Goal: Task Accomplishment & Management: Manage account settings

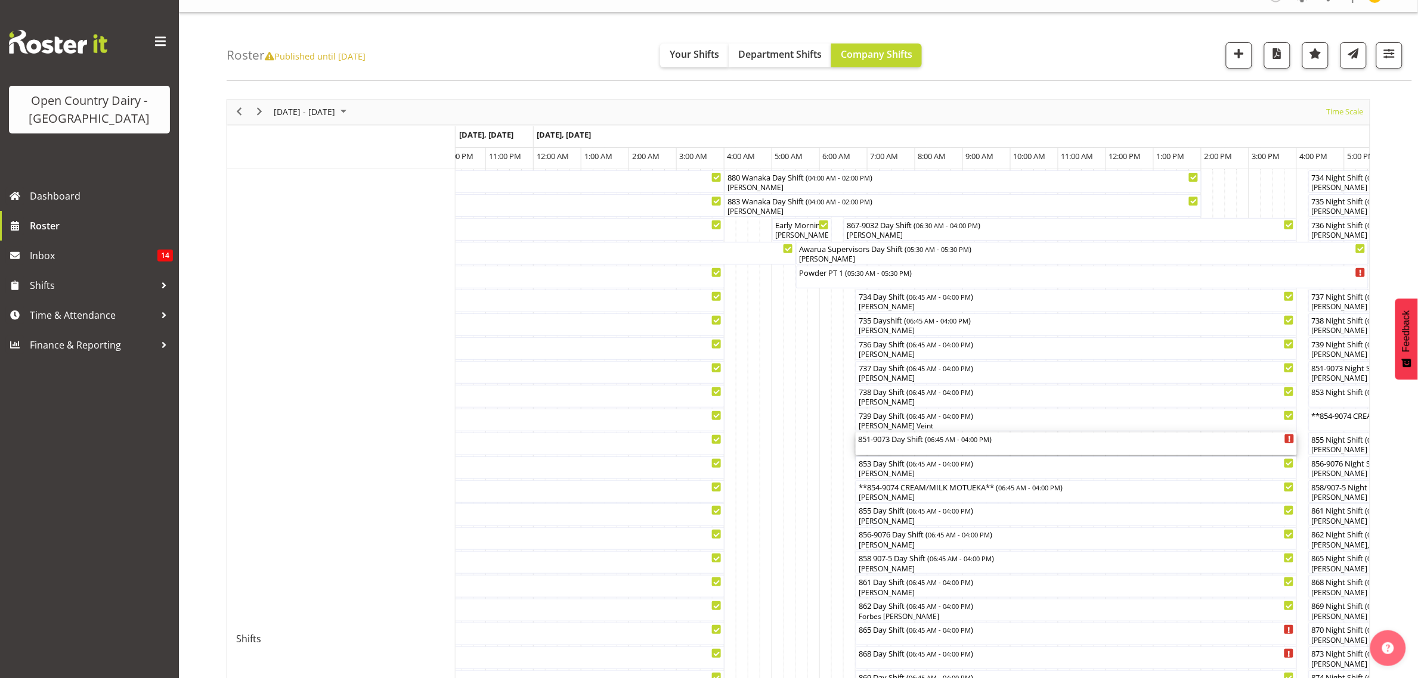
click at [902, 442] on div "851-9073 Day Shift ( 06:45 AM - 04:00 PM )" at bounding box center [1076, 439] width 436 height 12
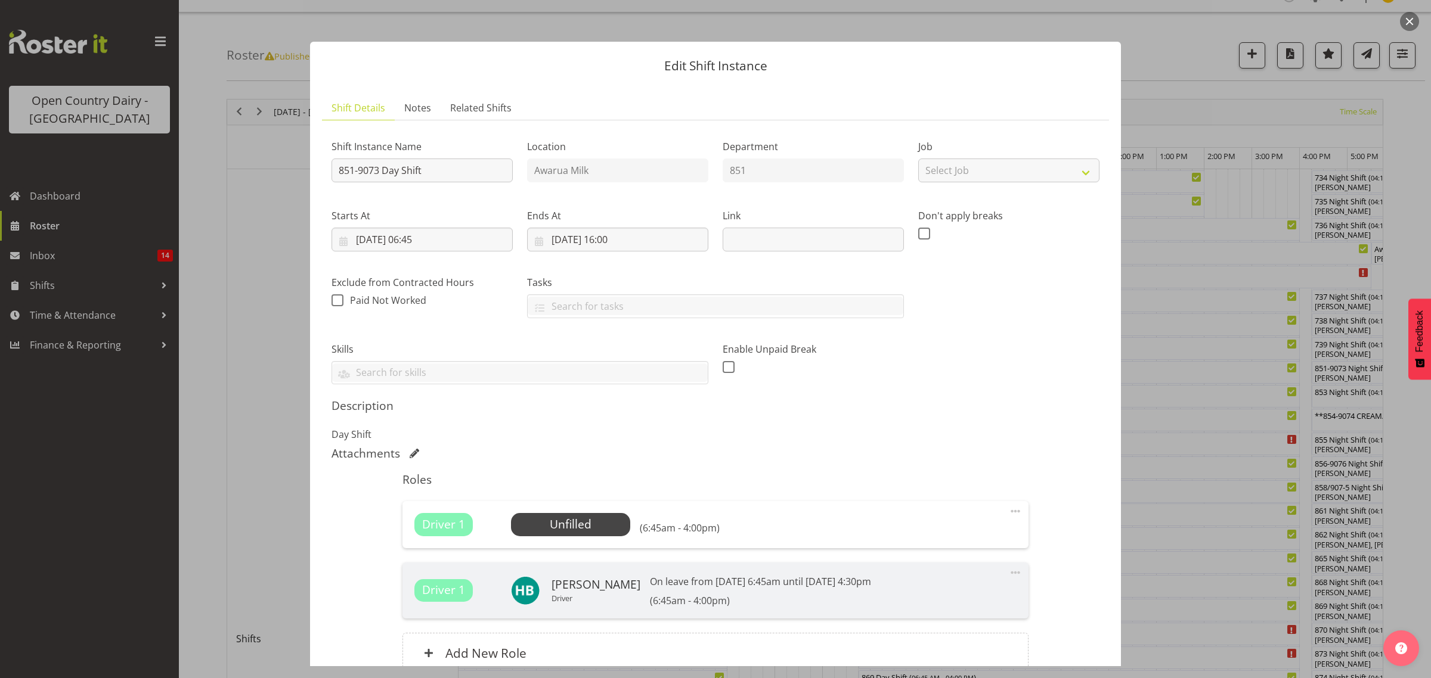
click at [1186, 467] on div at bounding box center [715, 339] width 1431 height 678
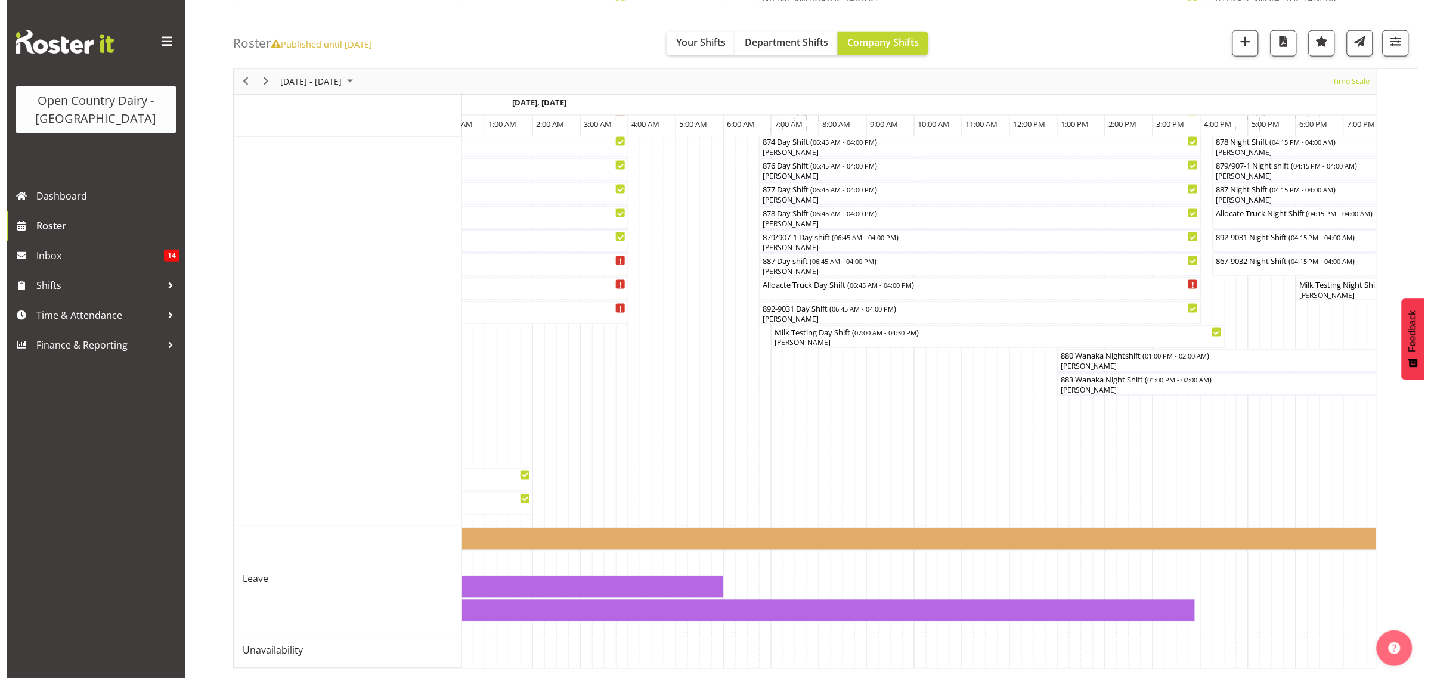
scroll to position [0, 5795]
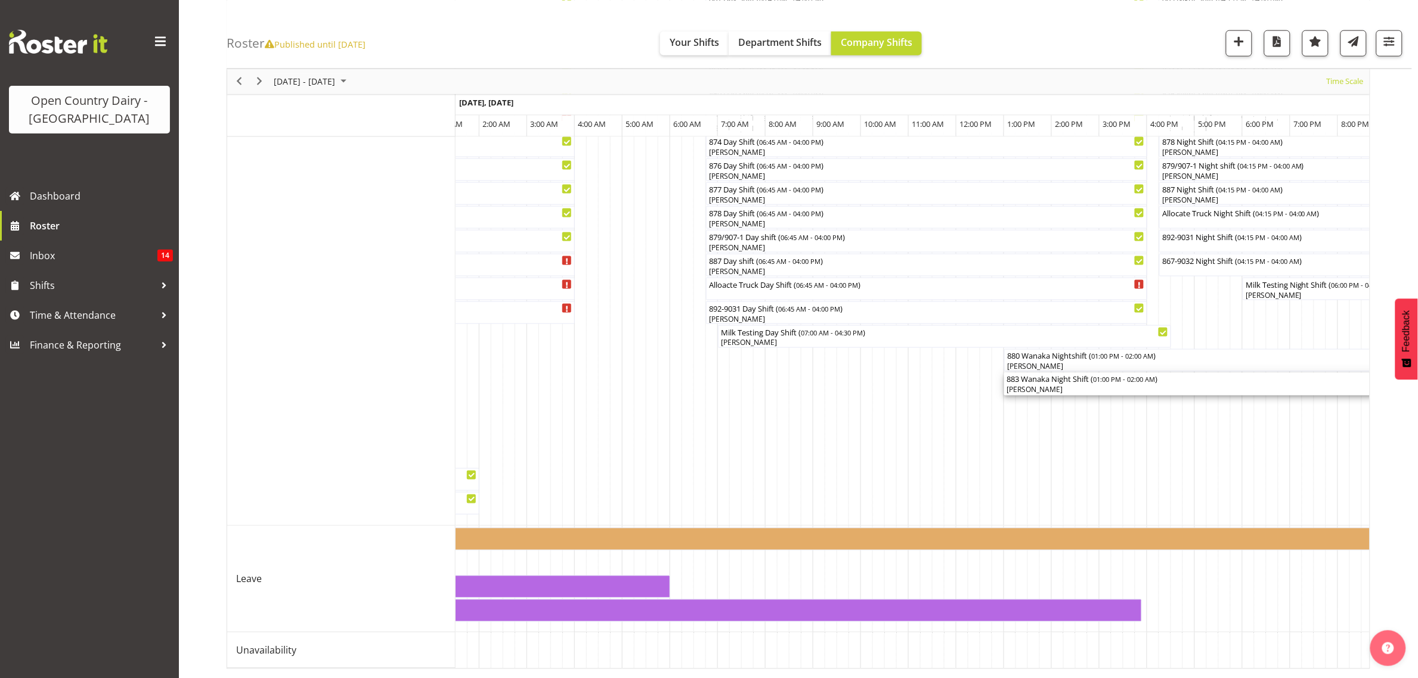
click at [1024, 385] on div "[PERSON_NAME]" at bounding box center [1313, 390] width 615 height 11
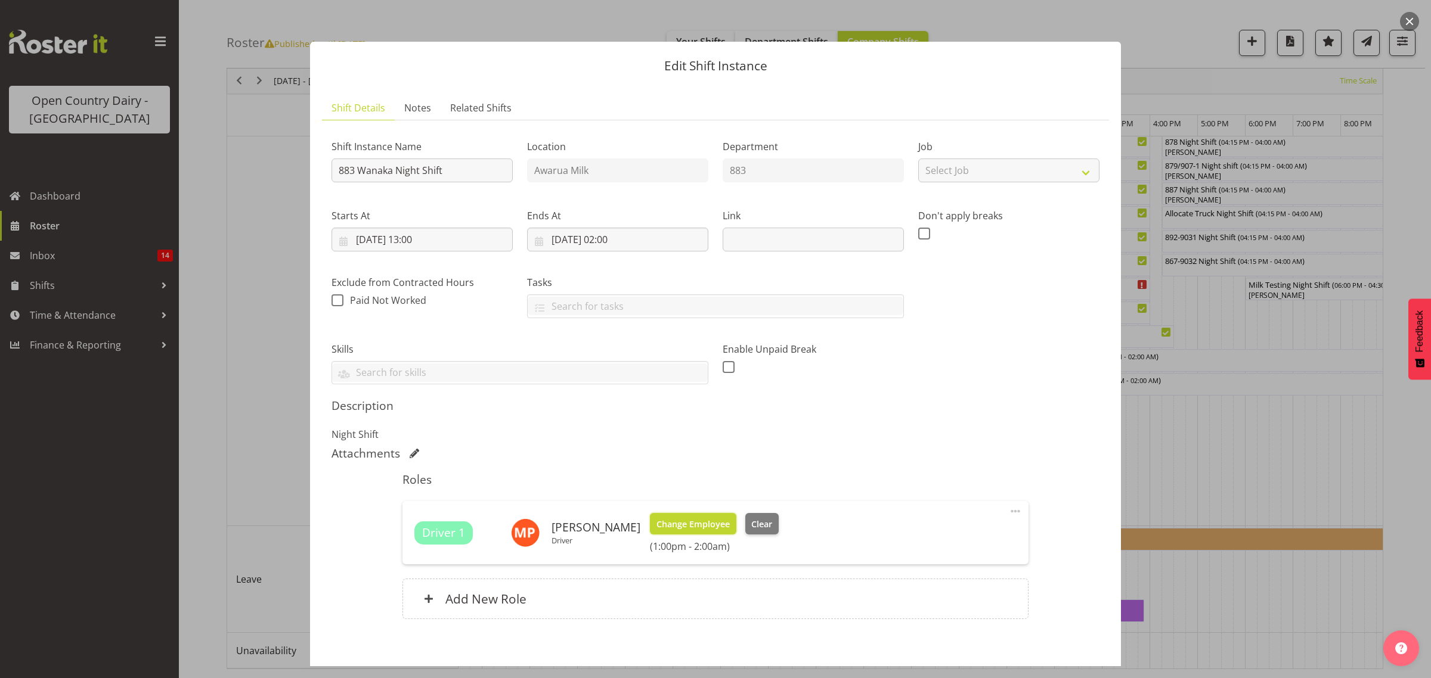
click at [683, 519] on span "Change Employee" at bounding box center [692, 524] width 73 height 13
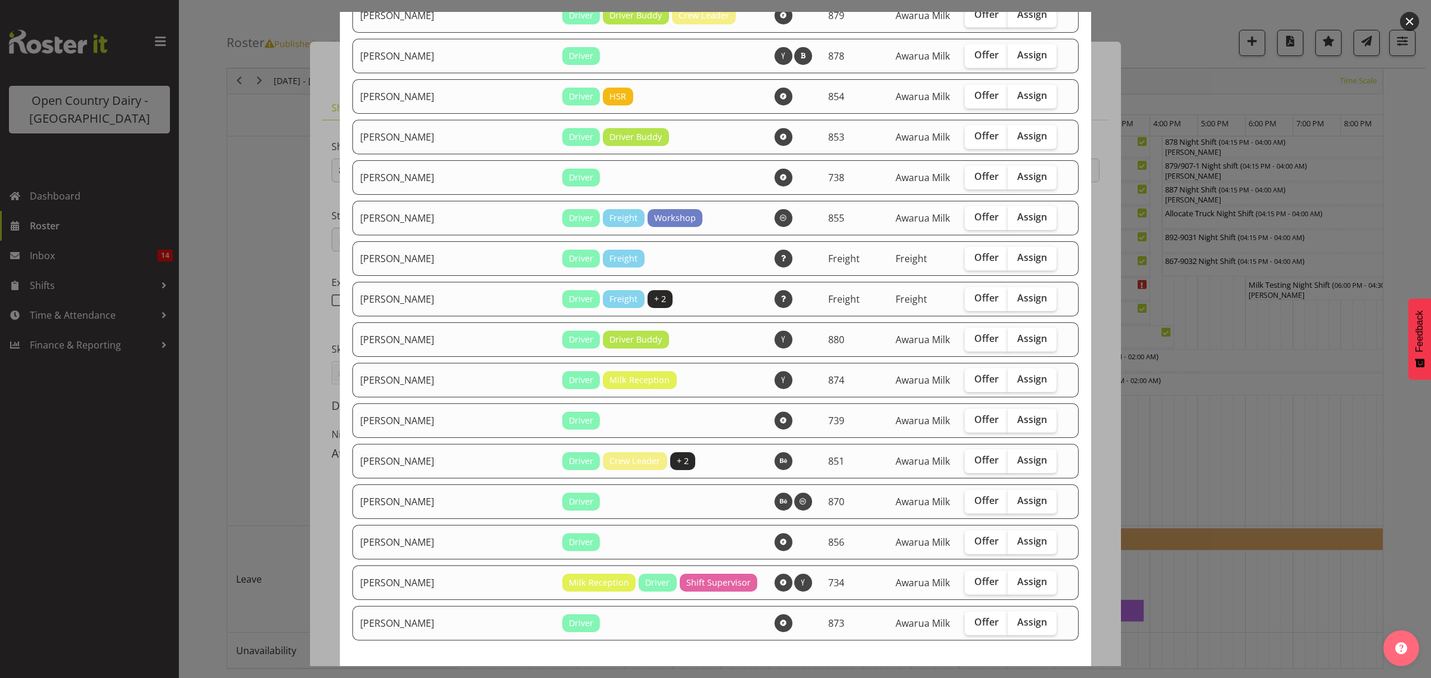
scroll to position [1043, 0]
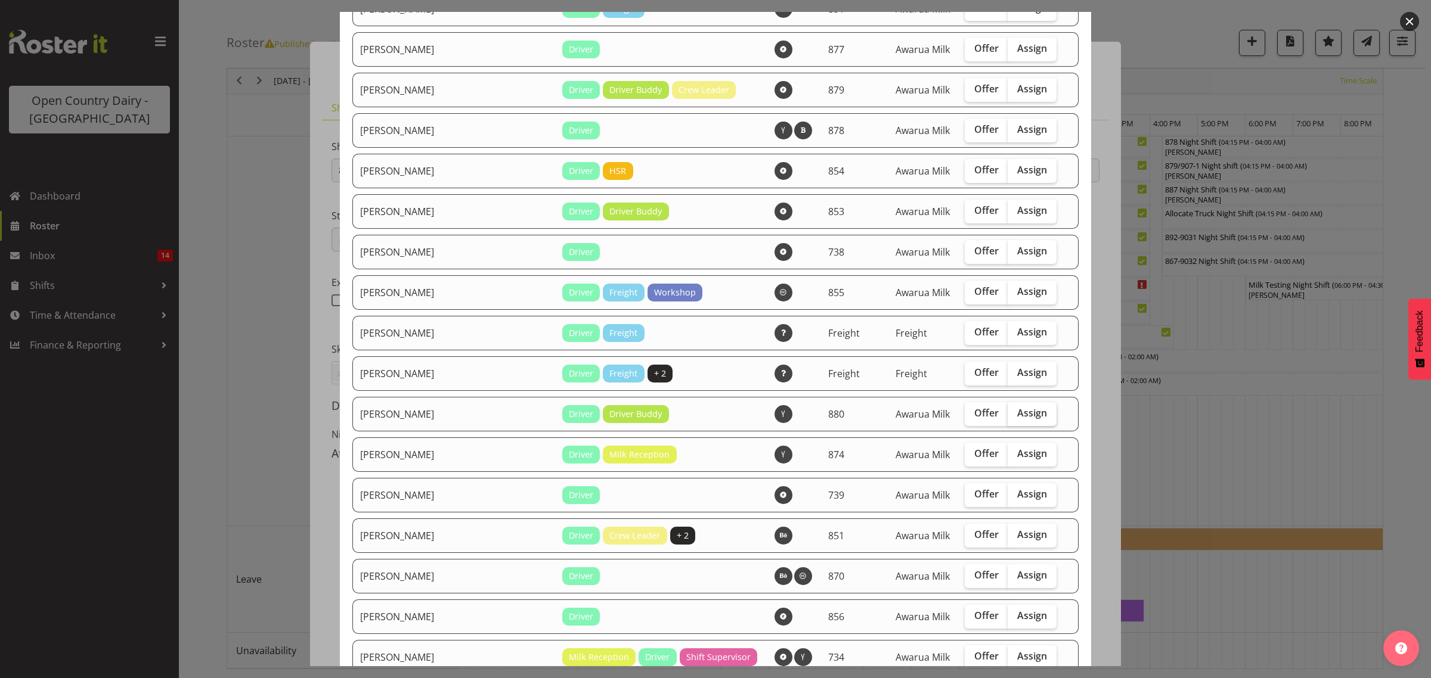
click at [1017, 419] on span "Assign" at bounding box center [1032, 413] width 30 height 12
click at [1008, 417] on input "Assign" at bounding box center [1012, 414] width 8 height 8
checkbox input "true"
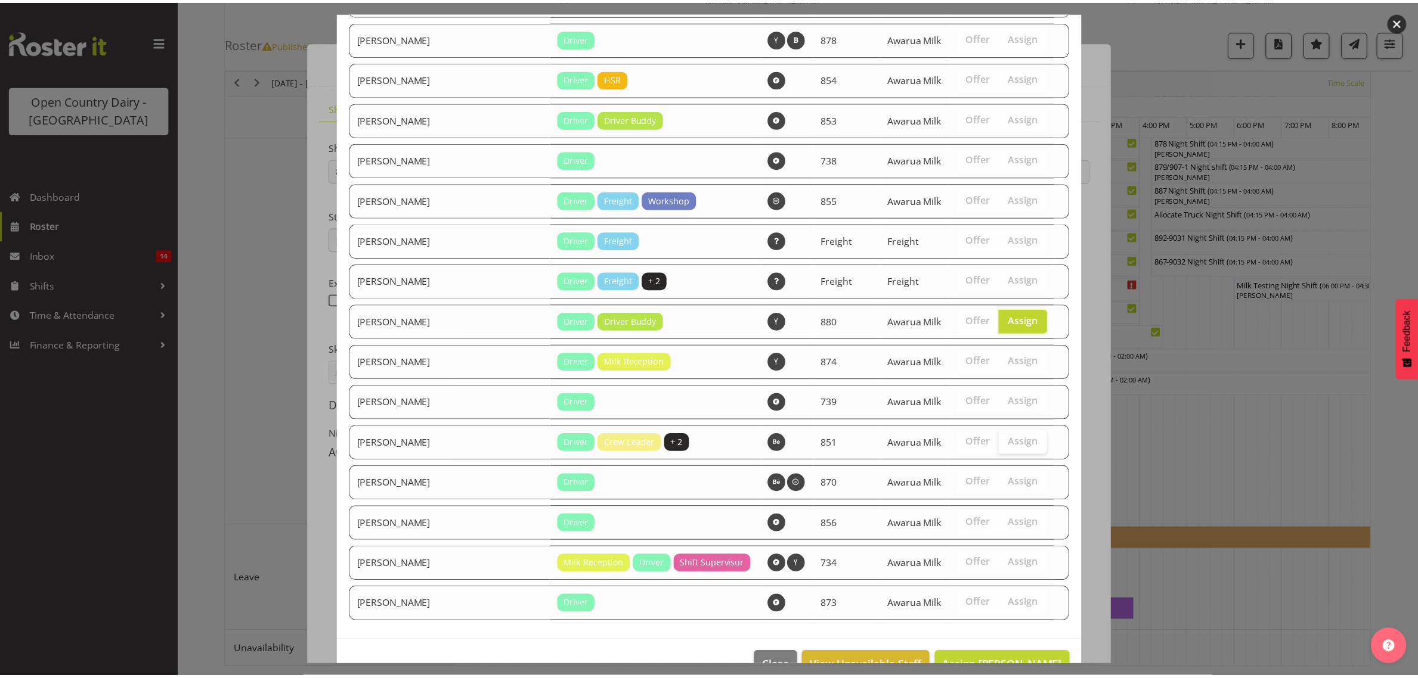
scroll to position [1169, 0]
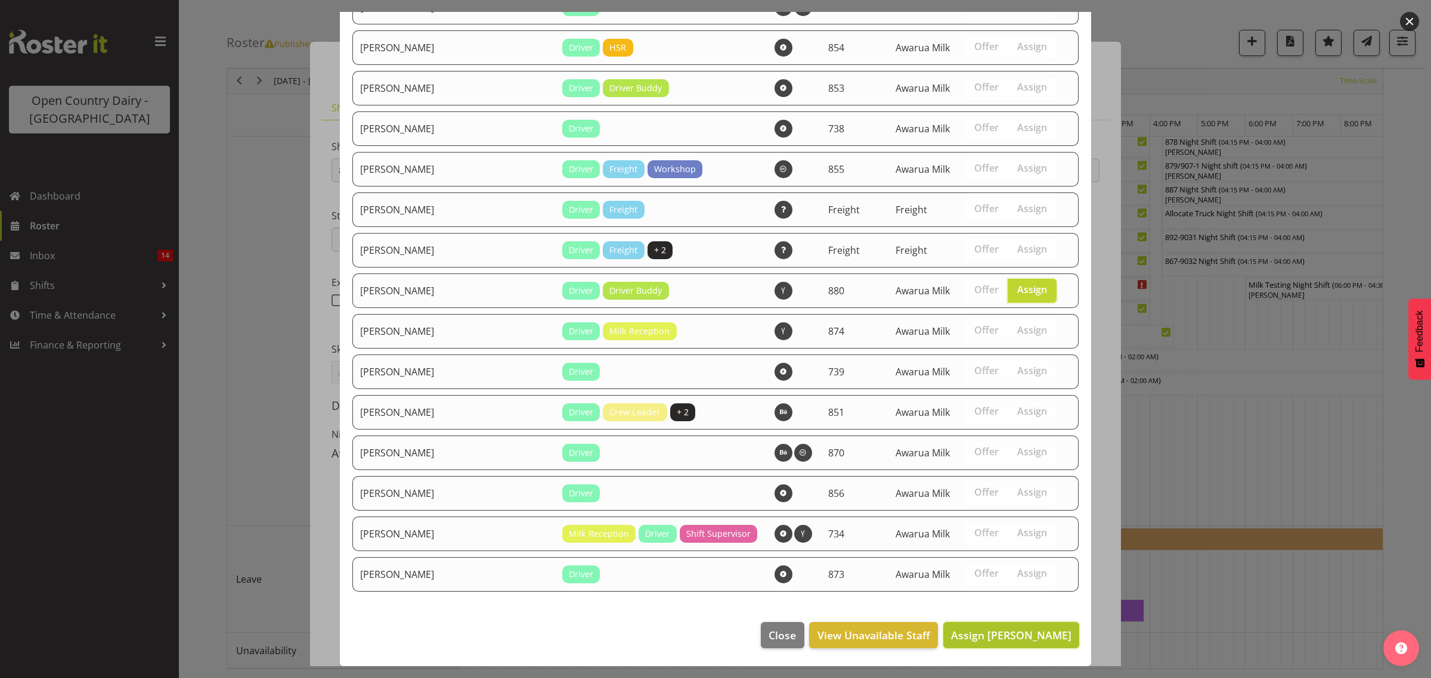
click at [1008, 637] on span "Assign [PERSON_NAME]" at bounding box center [1011, 635] width 120 height 14
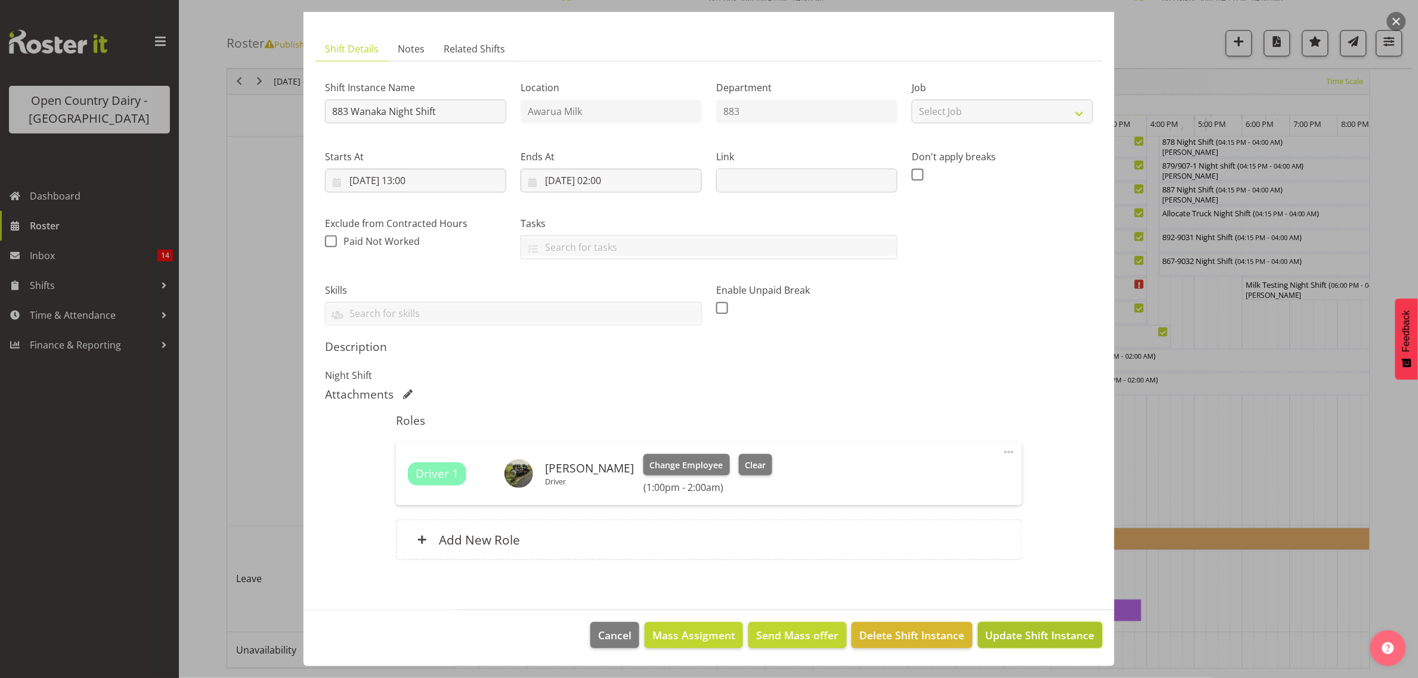
click at [1000, 637] on span "Update Shift Instance" at bounding box center [1039, 636] width 109 height 16
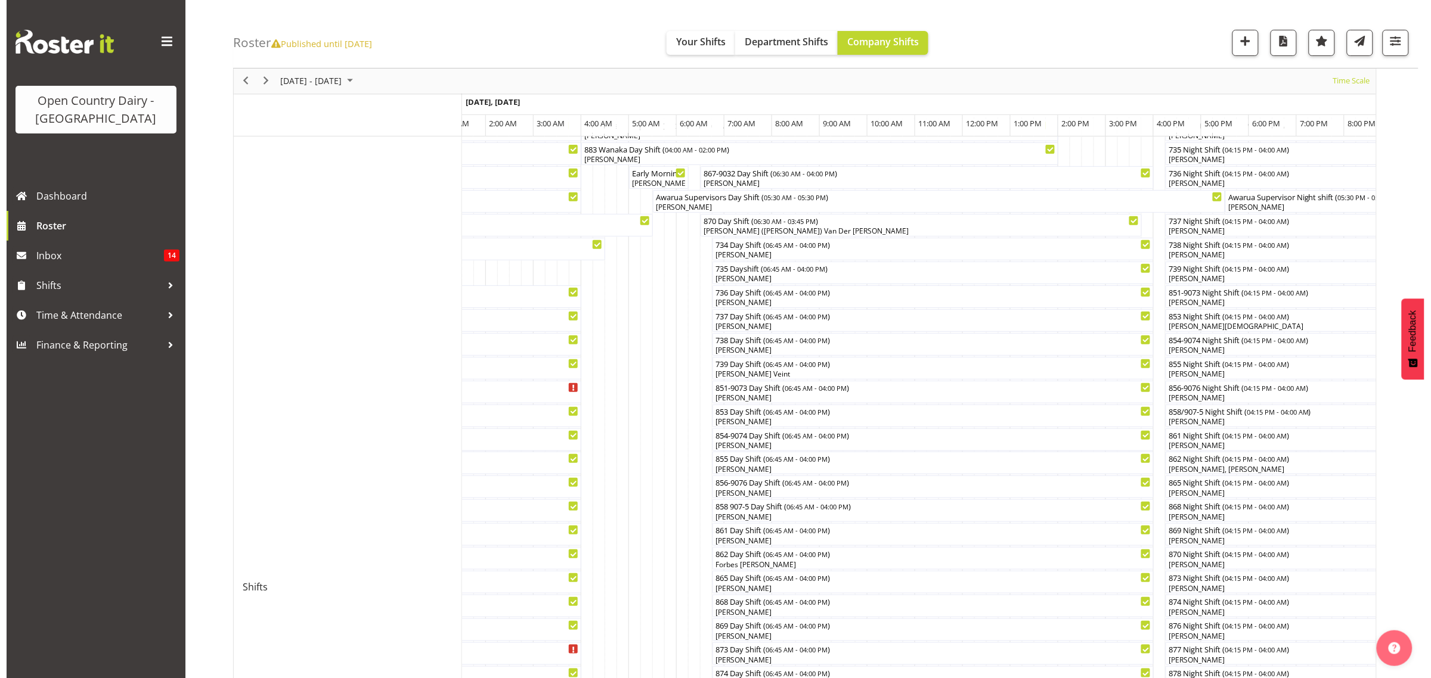
scroll to position [149, 0]
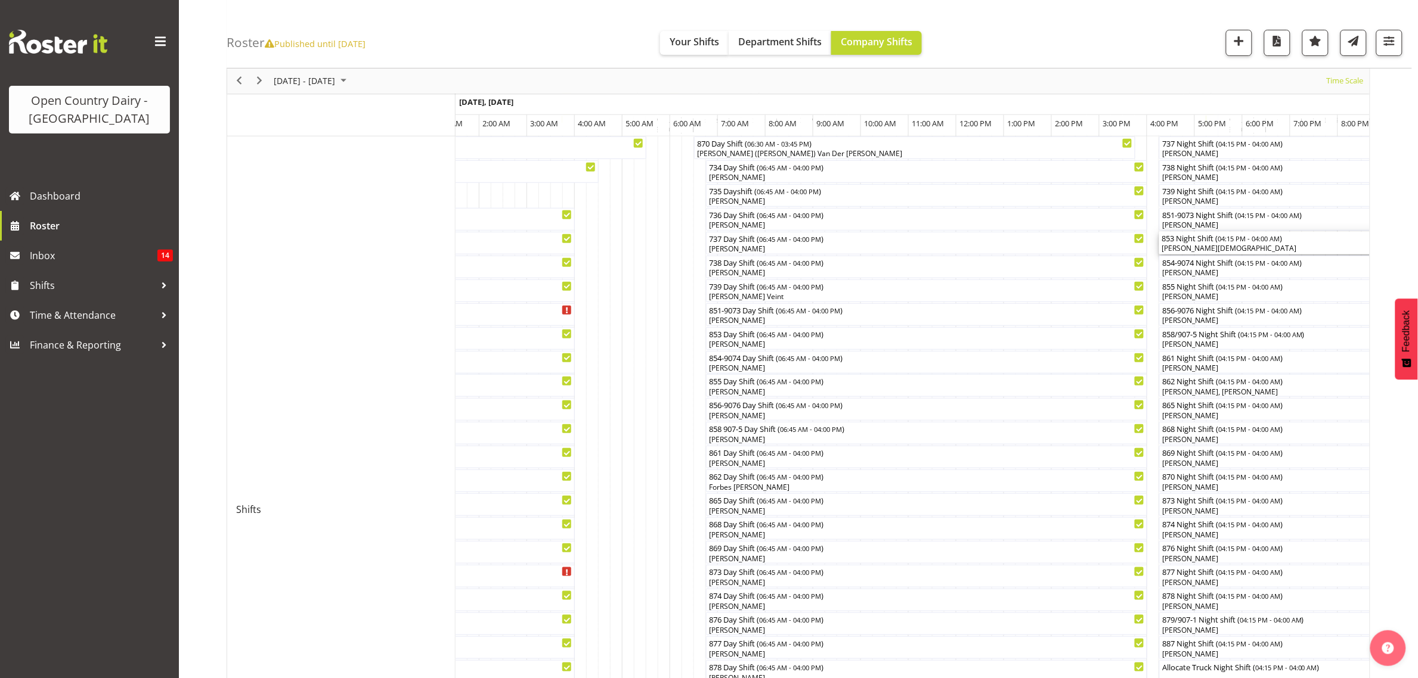
click at [1190, 248] on div "[PERSON_NAME][DEMOGRAPHIC_DATA]" at bounding box center [1439, 248] width 556 height 11
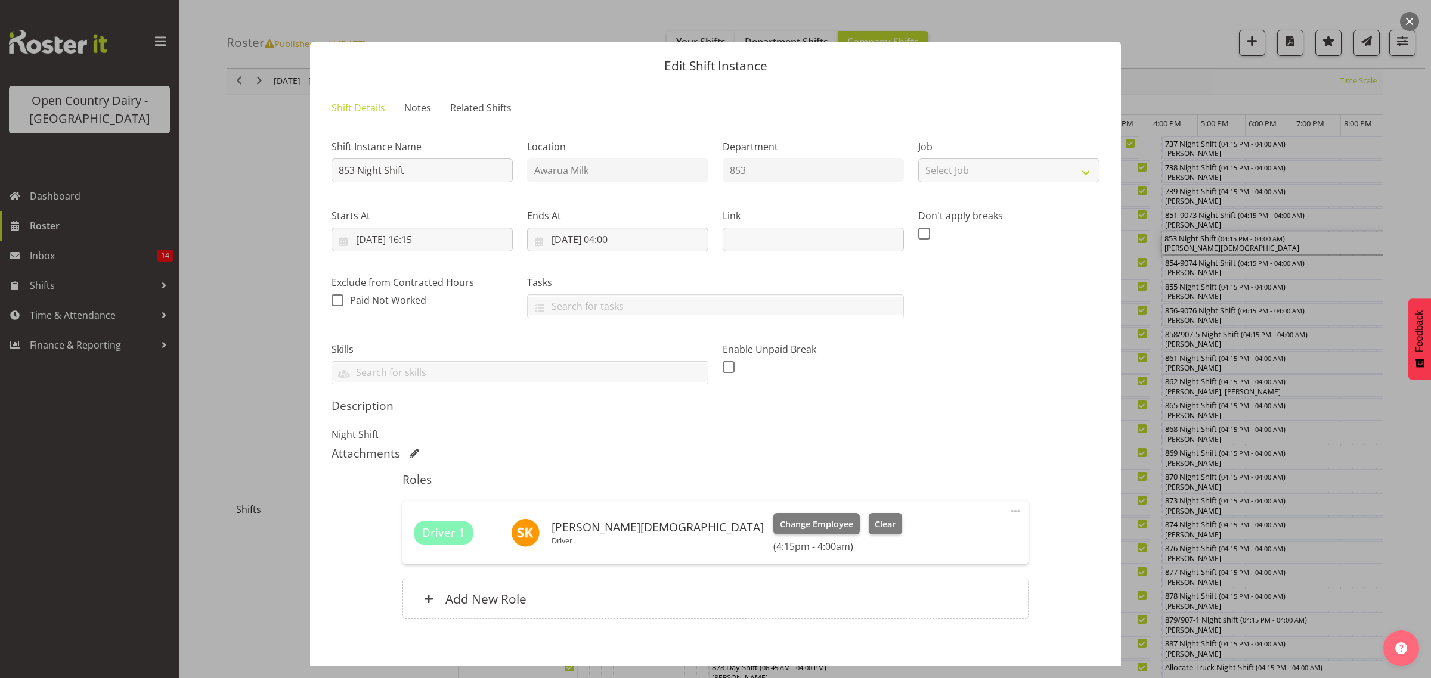
scroll to position [60, 0]
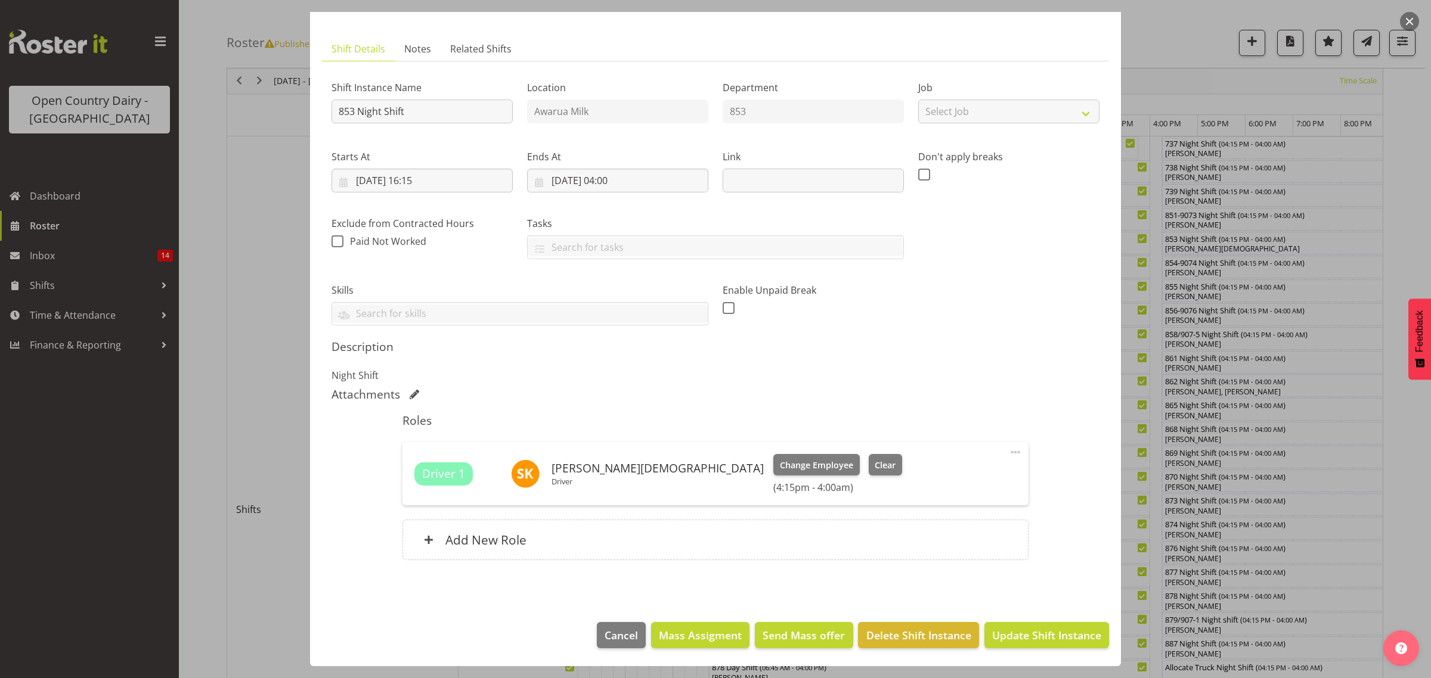
click at [1390, 437] on div at bounding box center [715, 339] width 1431 height 678
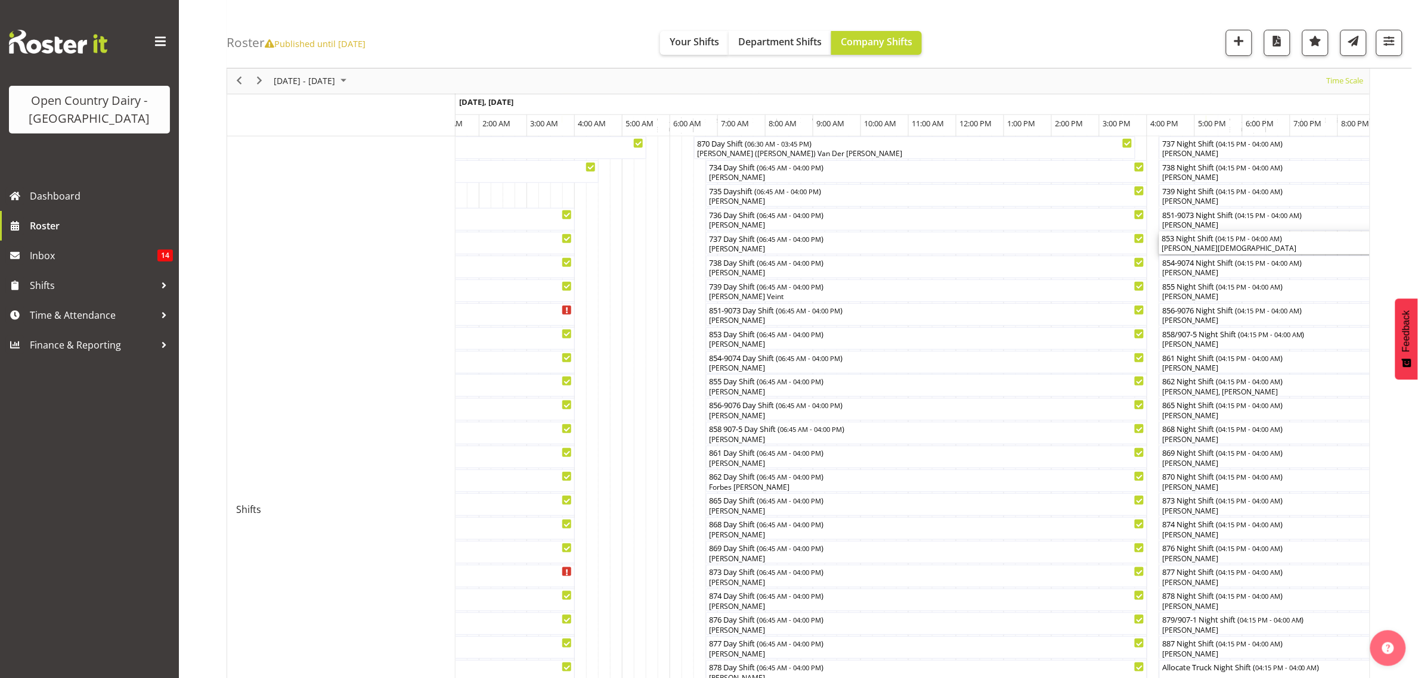
click at [1187, 246] on div "[PERSON_NAME][DEMOGRAPHIC_DATA]" at bounding box center [1439, 248] width 556 height 11
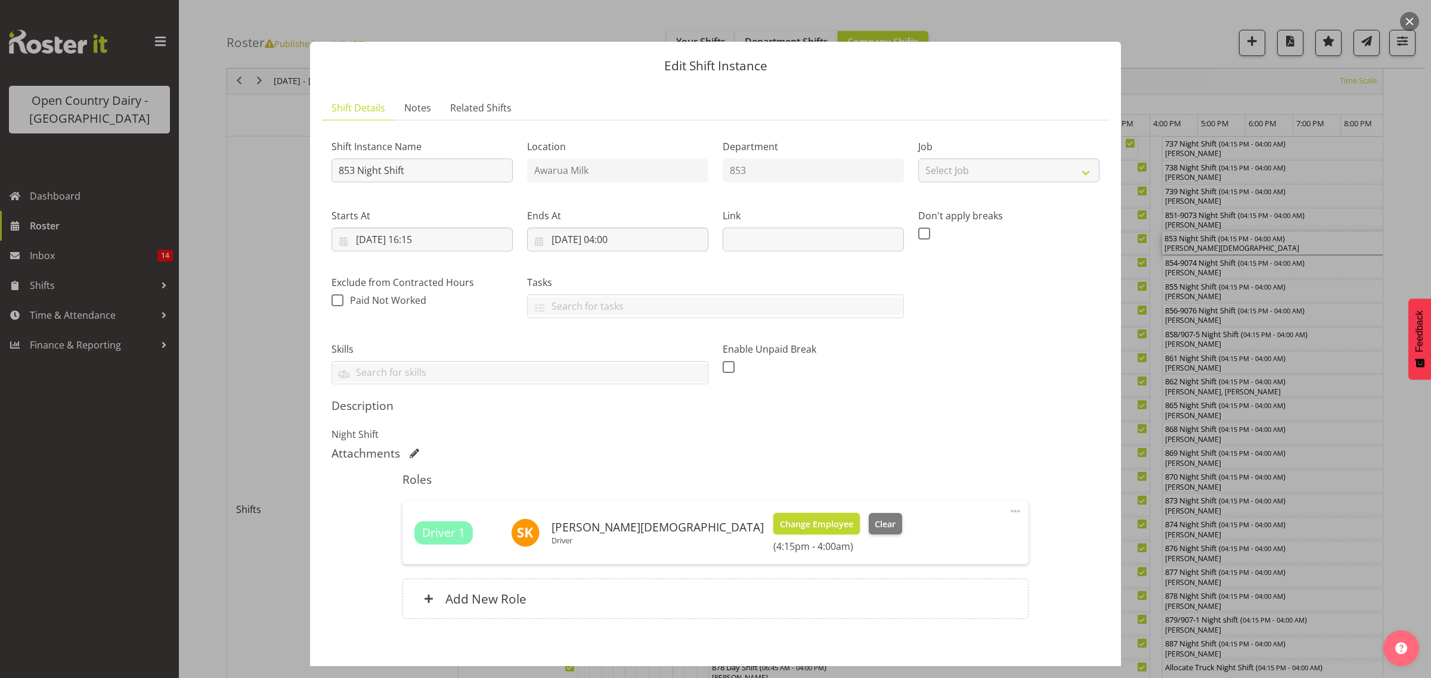
click at [780, 525] on span "Change Employee" at bounding box center [816, 524] width 73 height 13
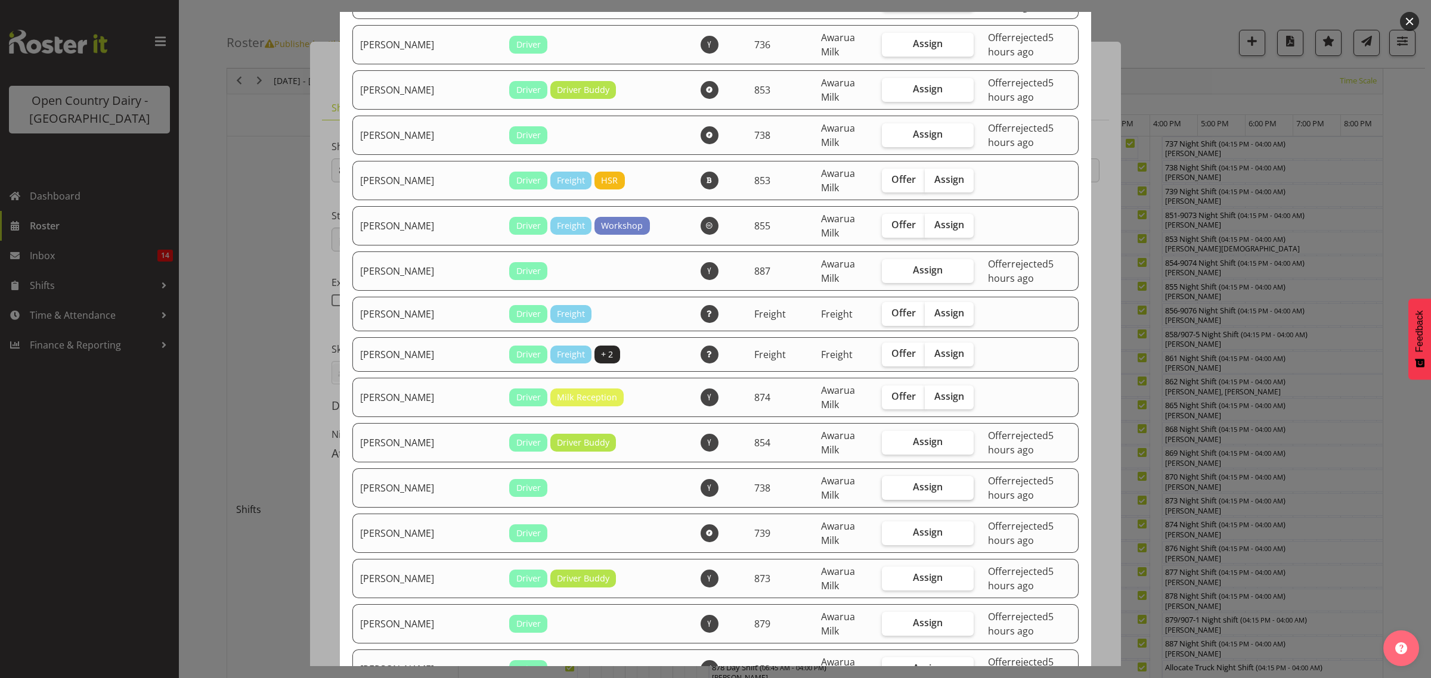
scroll to position [1490, 0]
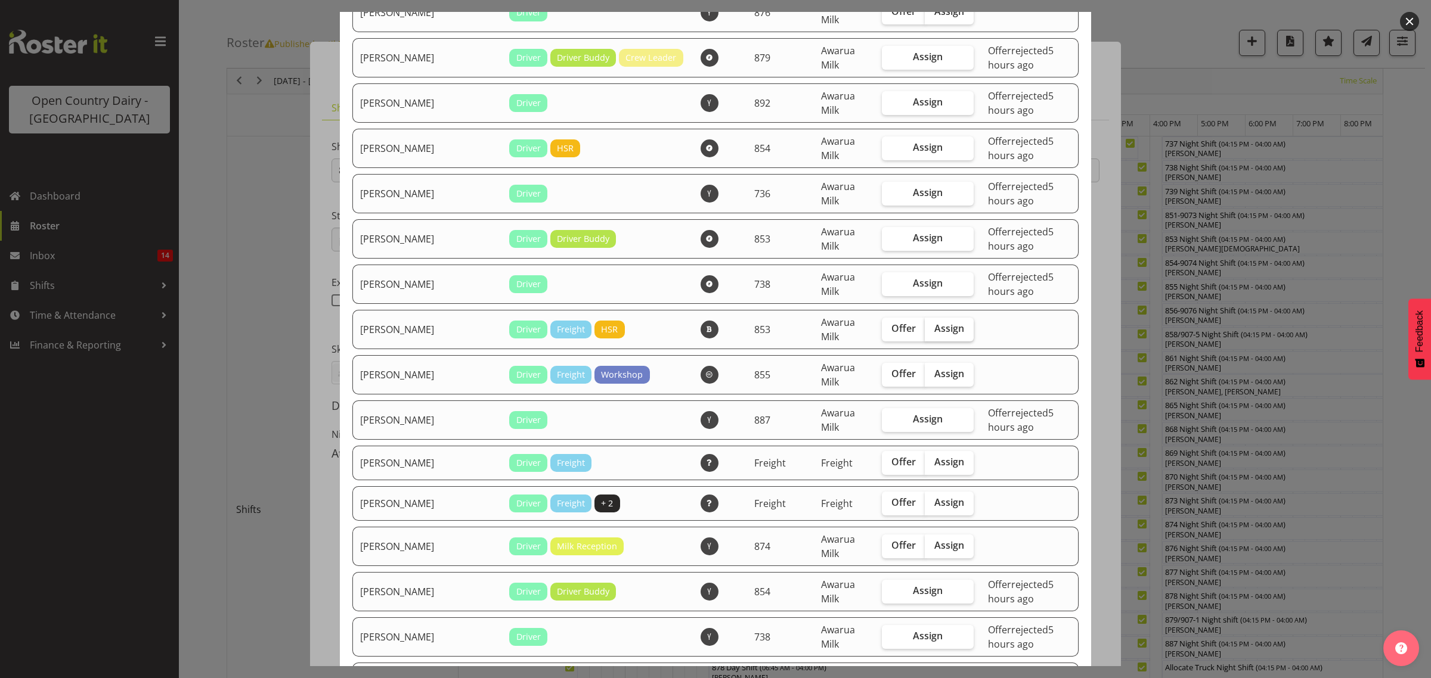
click at [934, 323] on span "Assign" at bounding box center [949, 329] width 30 height 12
click at [925, 325] on input "Assign" at bounding box center [929, 329] width 8 height 8
checkbox input "true"
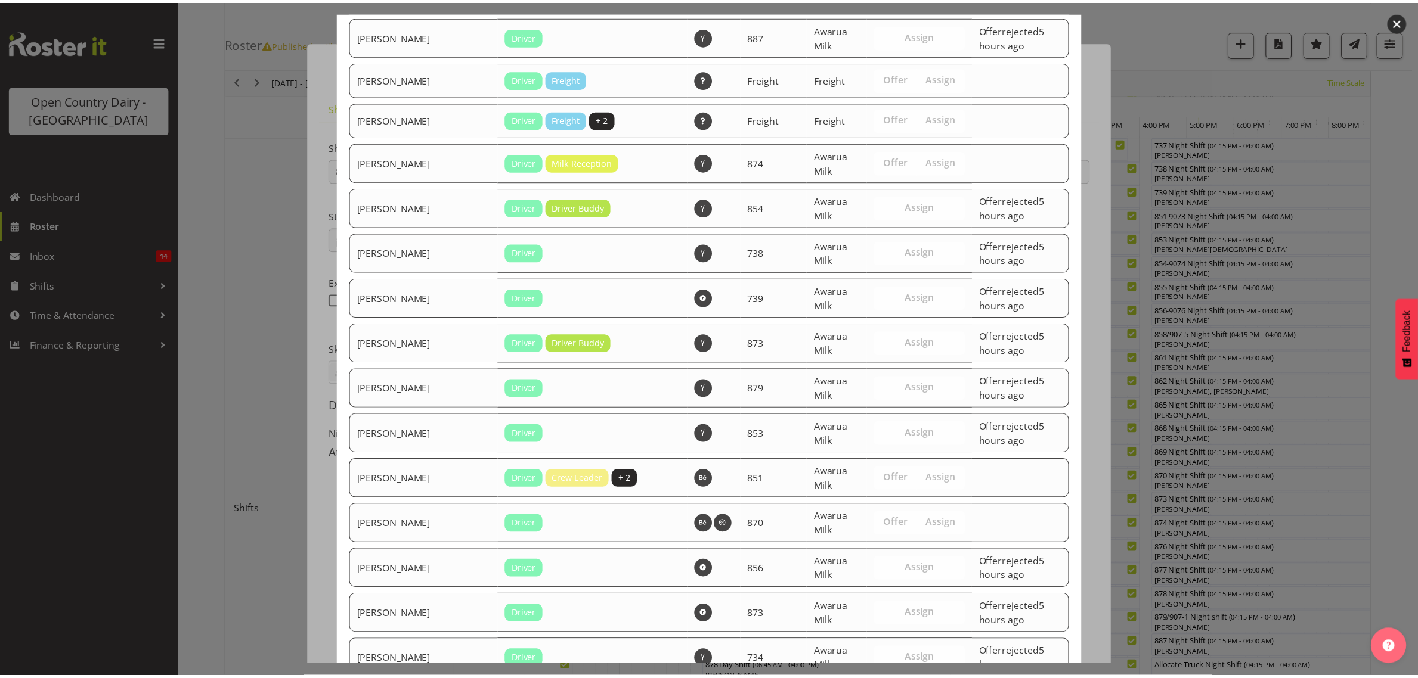
scroll to position [1901, 0]
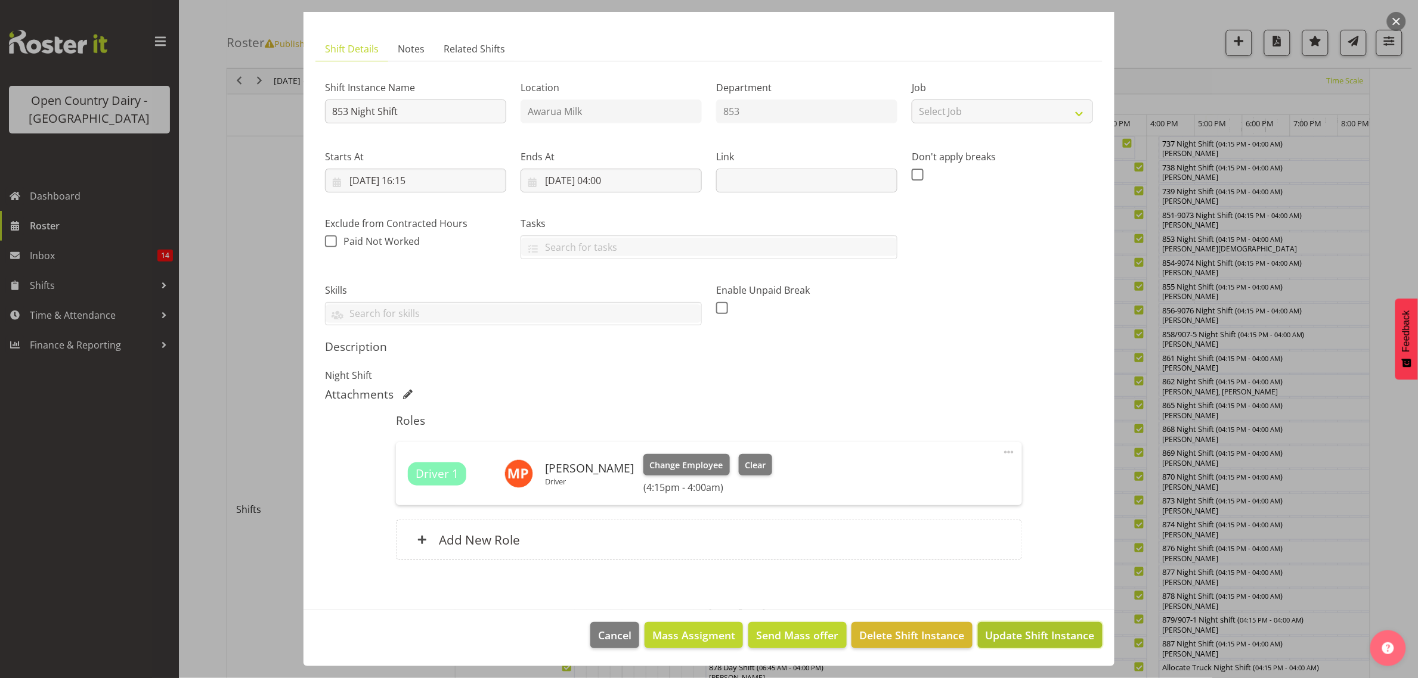
click at [1018, 646] on button "Update Shift Instance" at bounding box center [1040, 635] width 125 height 26
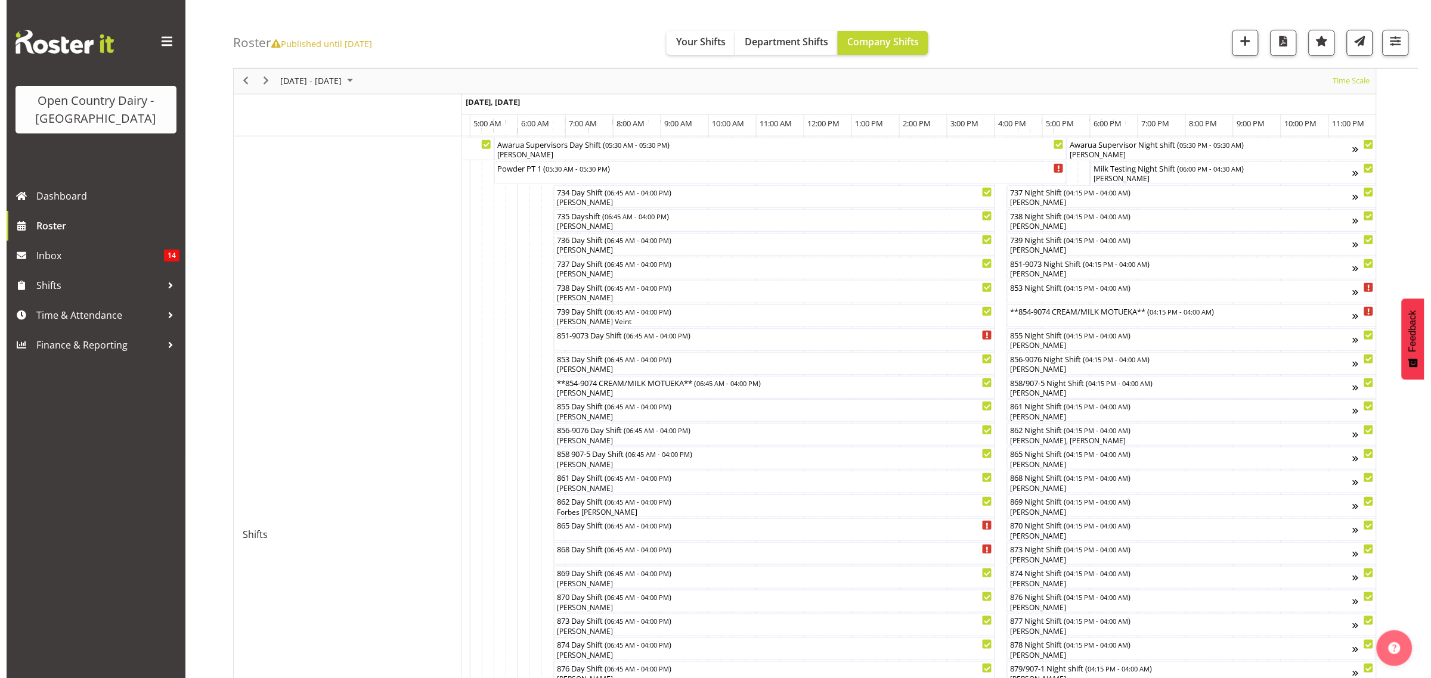
scroll to position [149, 0]
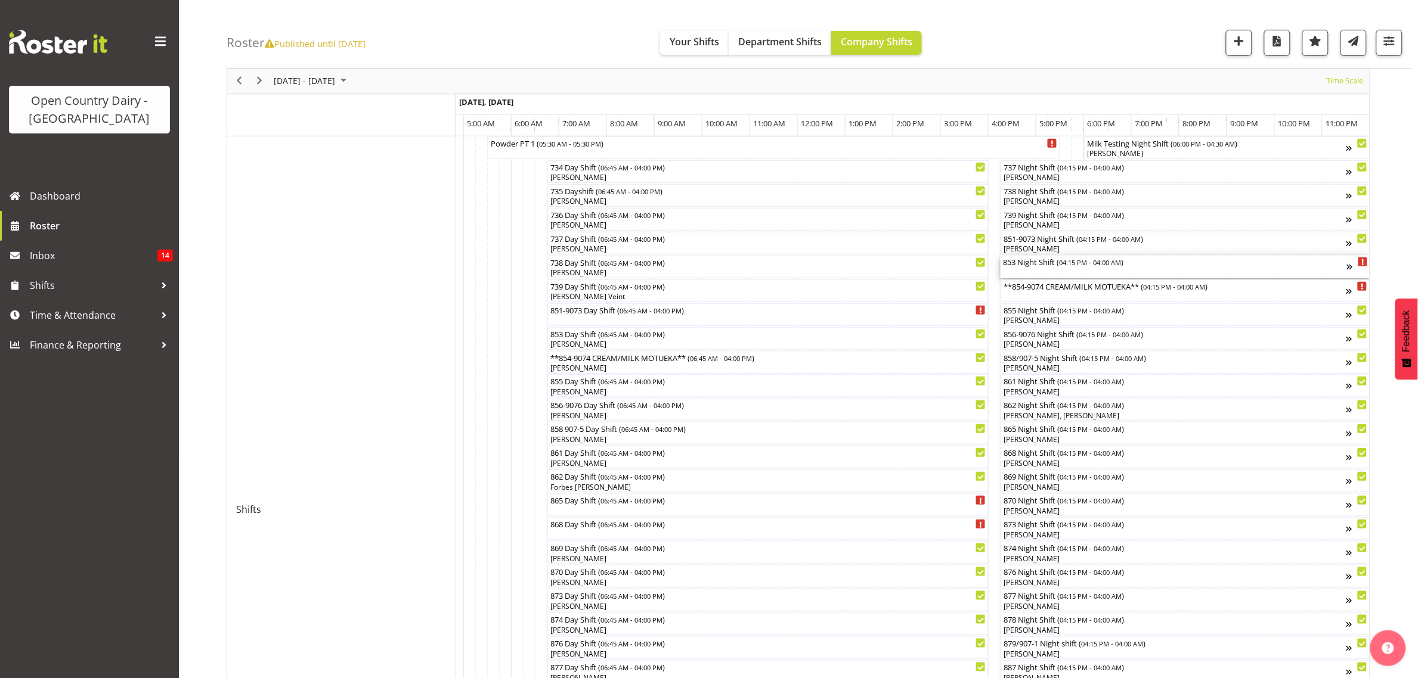
click at [1027, 267] on div "853 Night Shift ( 04:15 PM - 04:00 AM )" at bounding box center [1175, 262] width 344 height 12
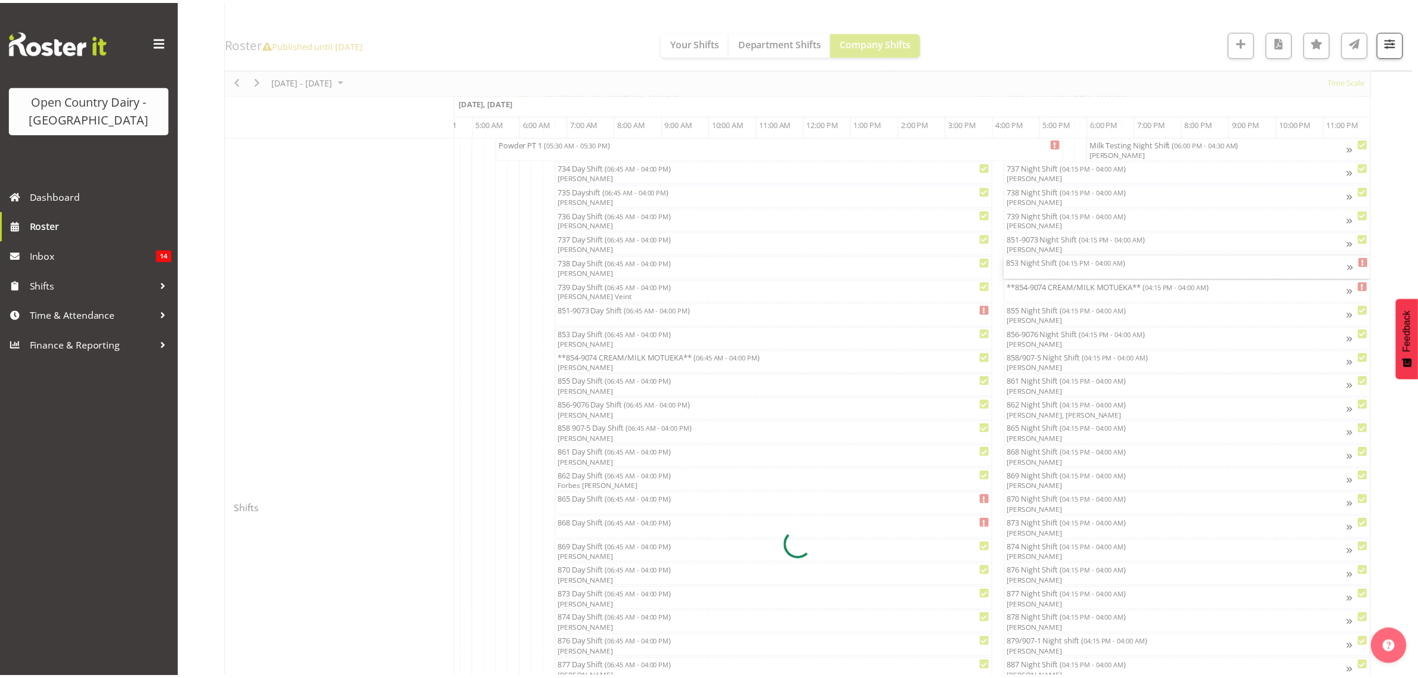
scroll to position [0, 7089]
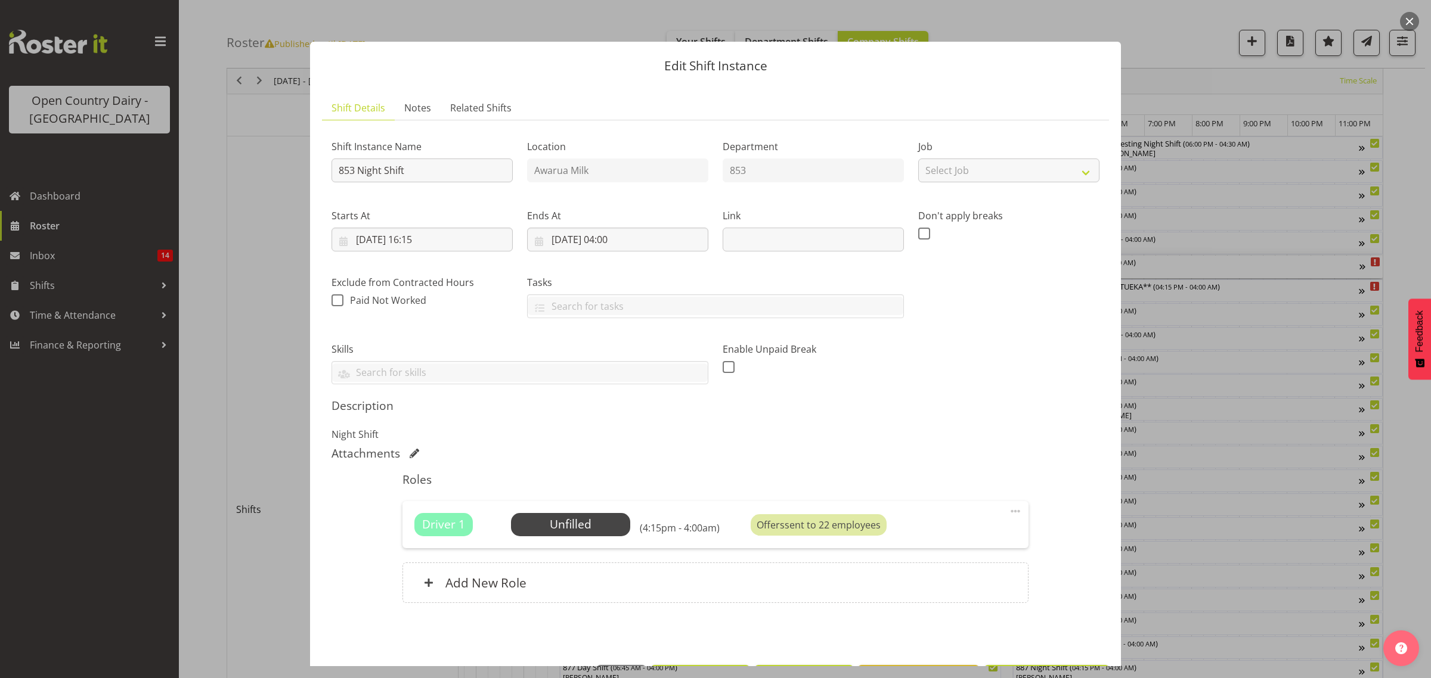
click at [1260, 503] on div at bounding box center [715, 339] width 1431 height 678
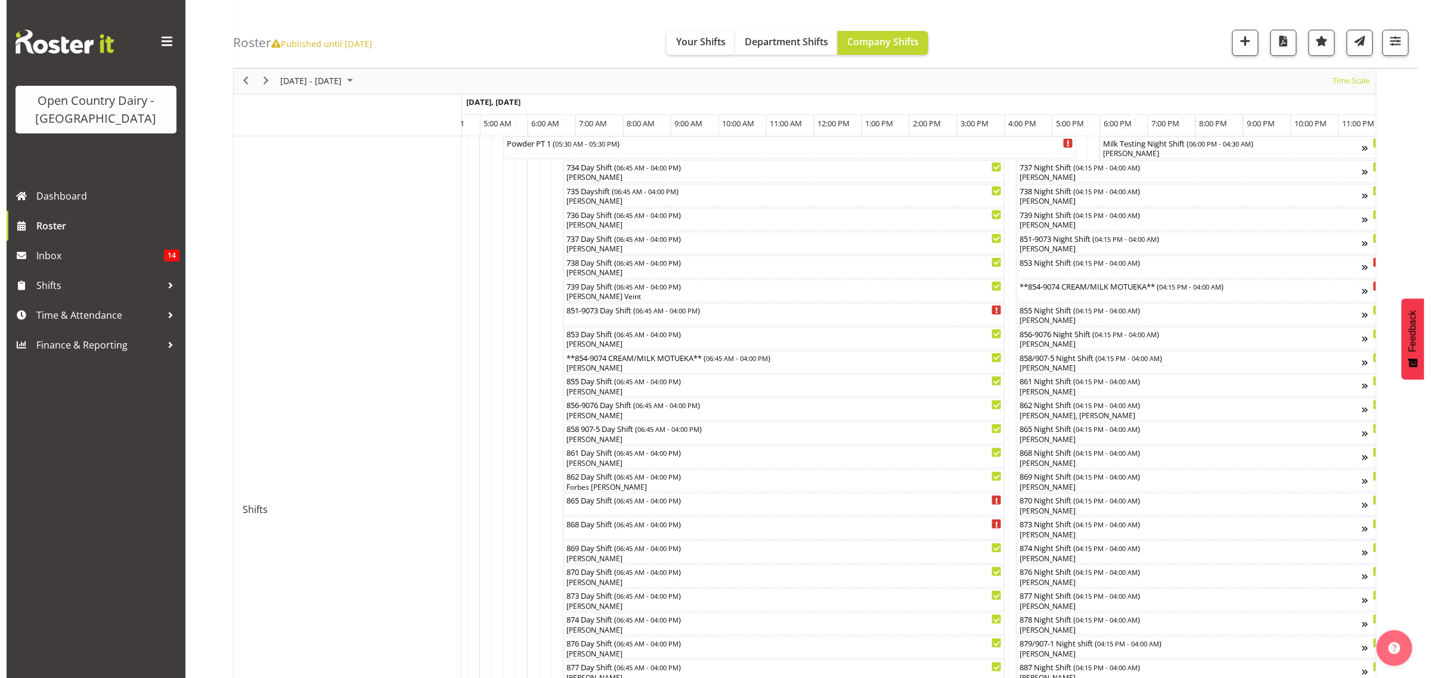
scroll to position [0, 0]
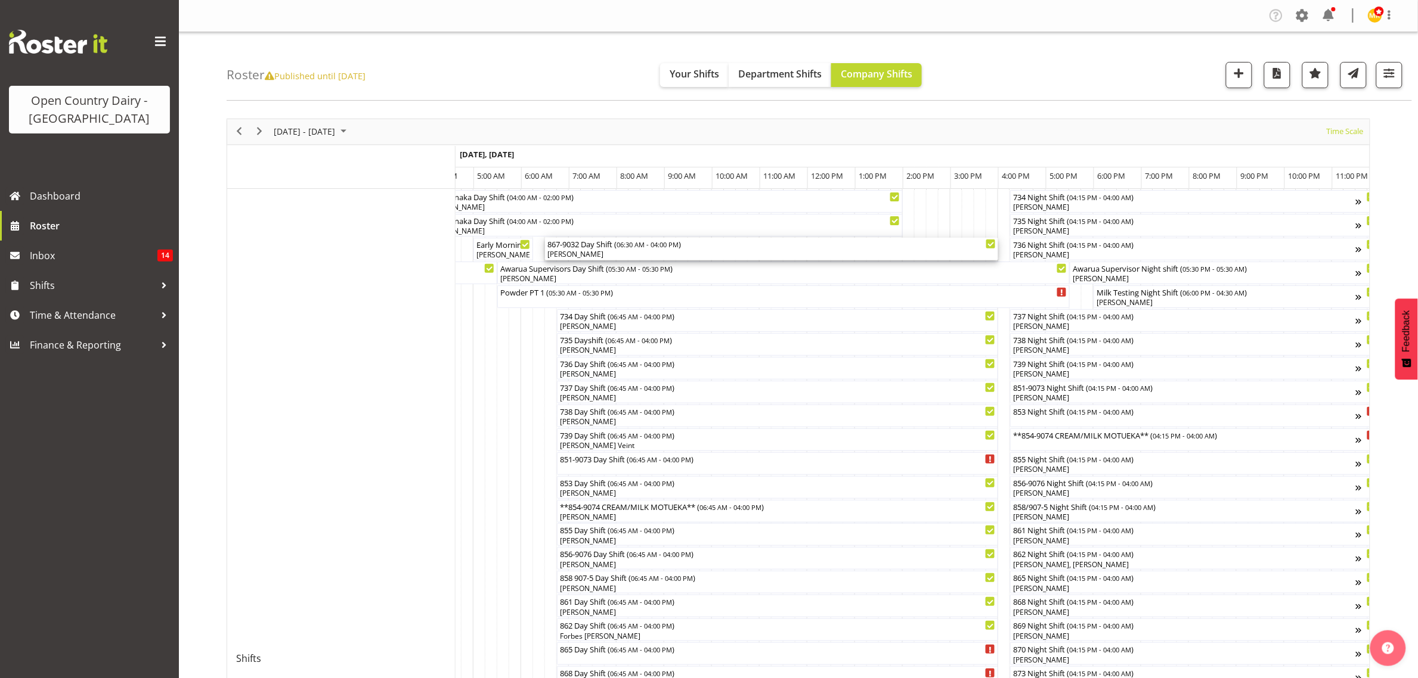
click at [581, 246] on div "867-9032 Day Shift ( 06:30 AM - 04:00 PM )" at bounding box center [771, 244] width 448 height 12
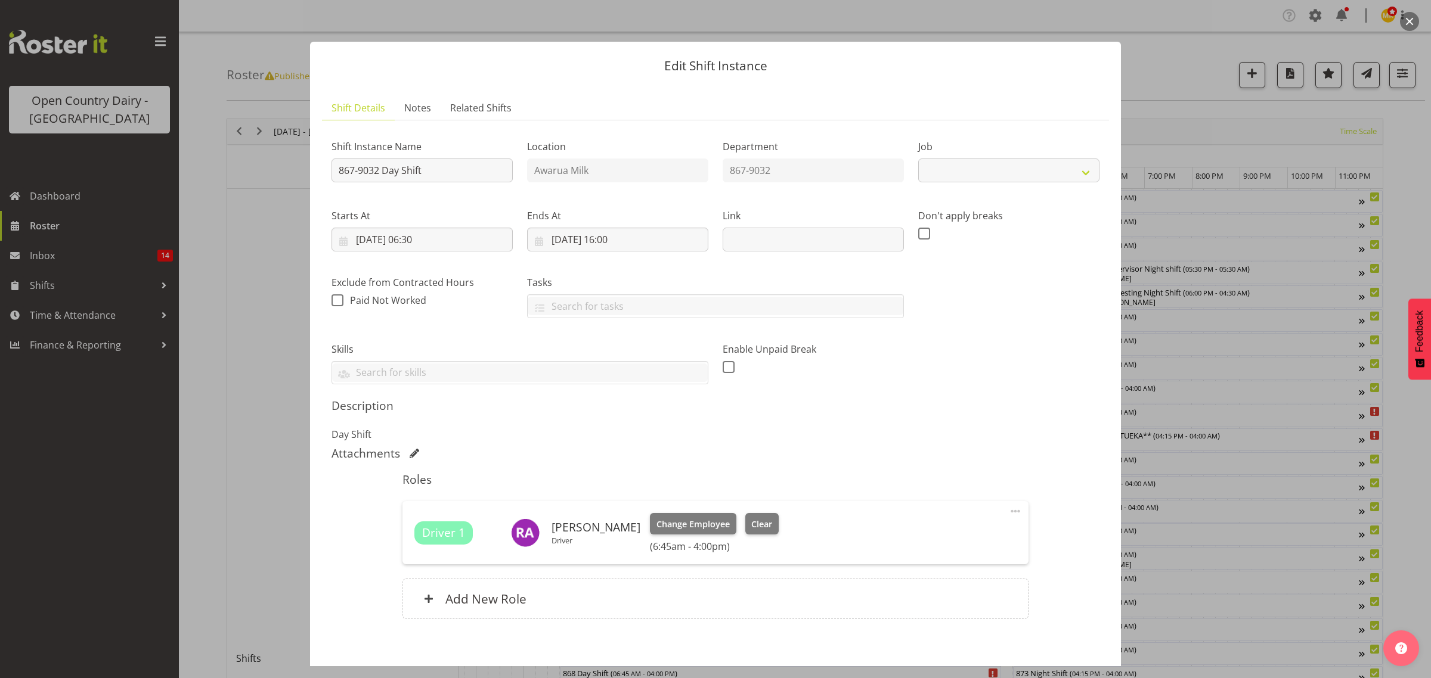
select select "10670"
click at [752, 526] on span "Clear" at bounding box center [761, 524] width 21 height 13
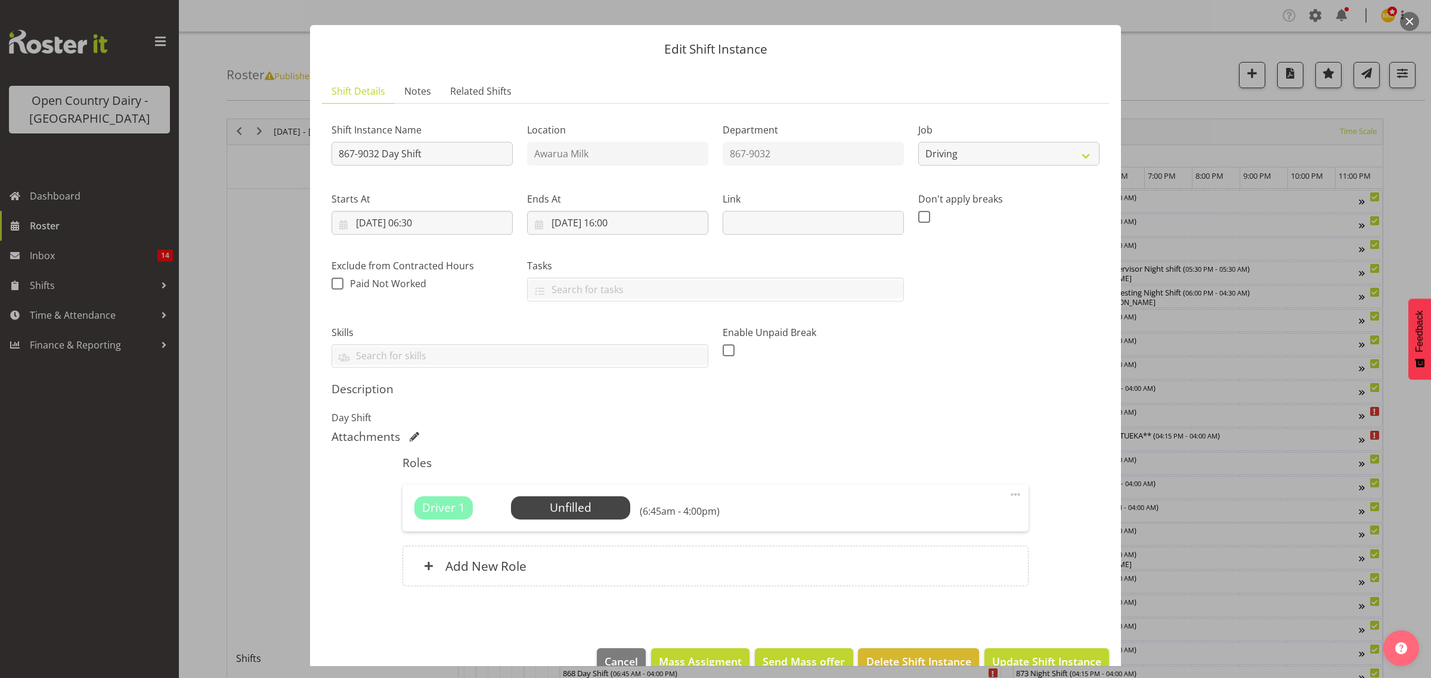
scroll to position [43, 0]
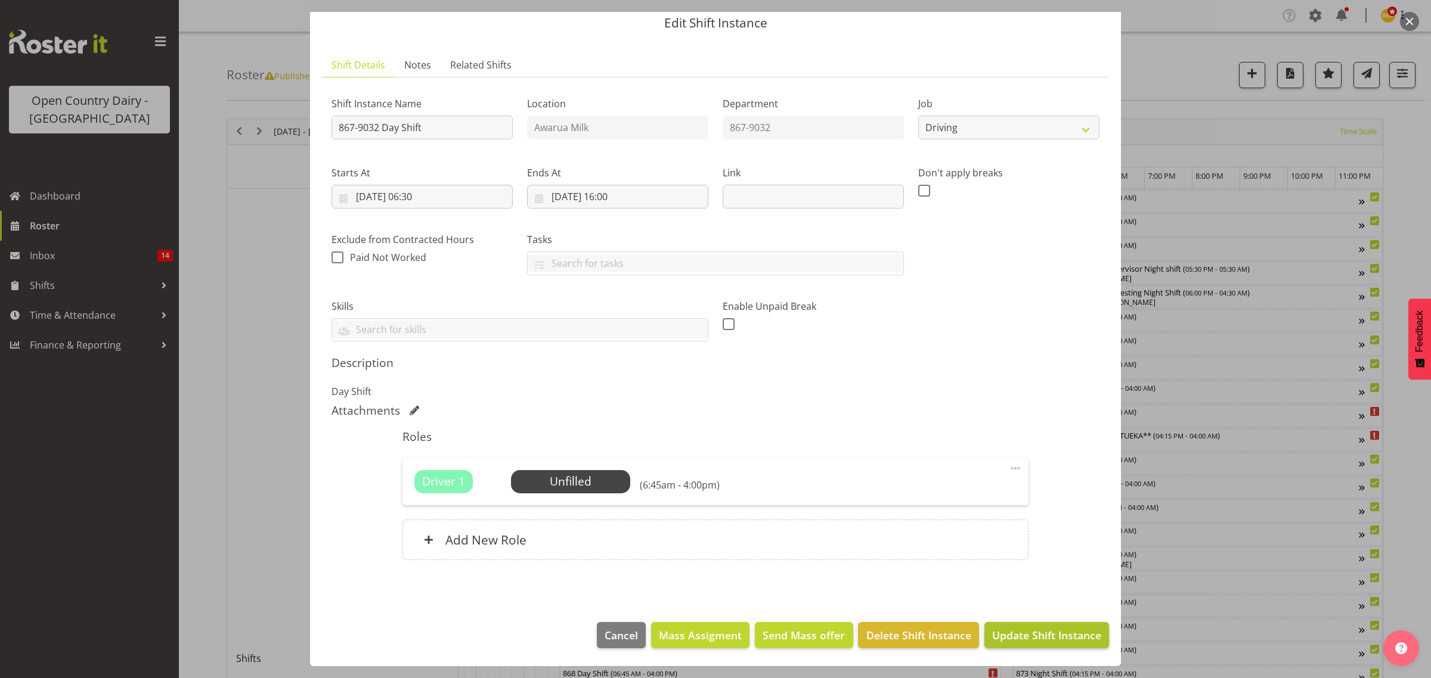
click at [1027, 632] on span "Update Shift Instance" at bounding box center [1046, 636] width 109 height 16
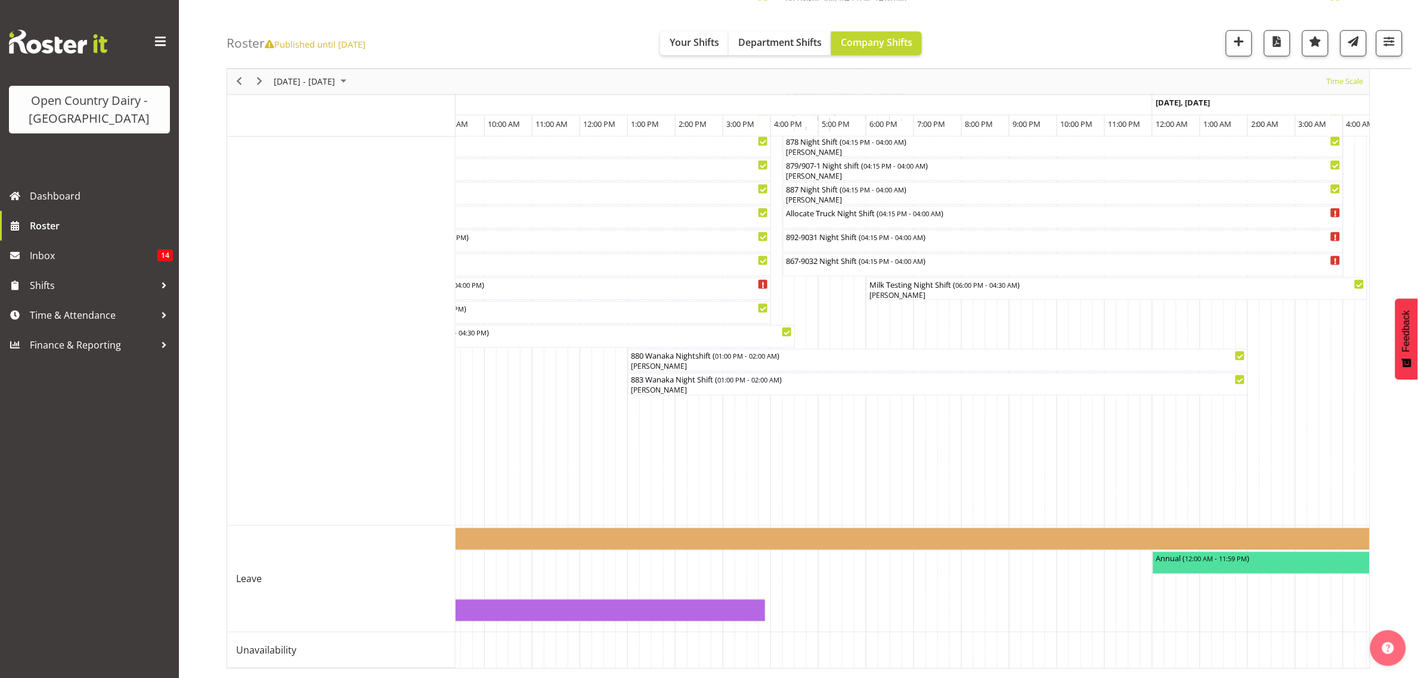
scroll to position [0, 5587]
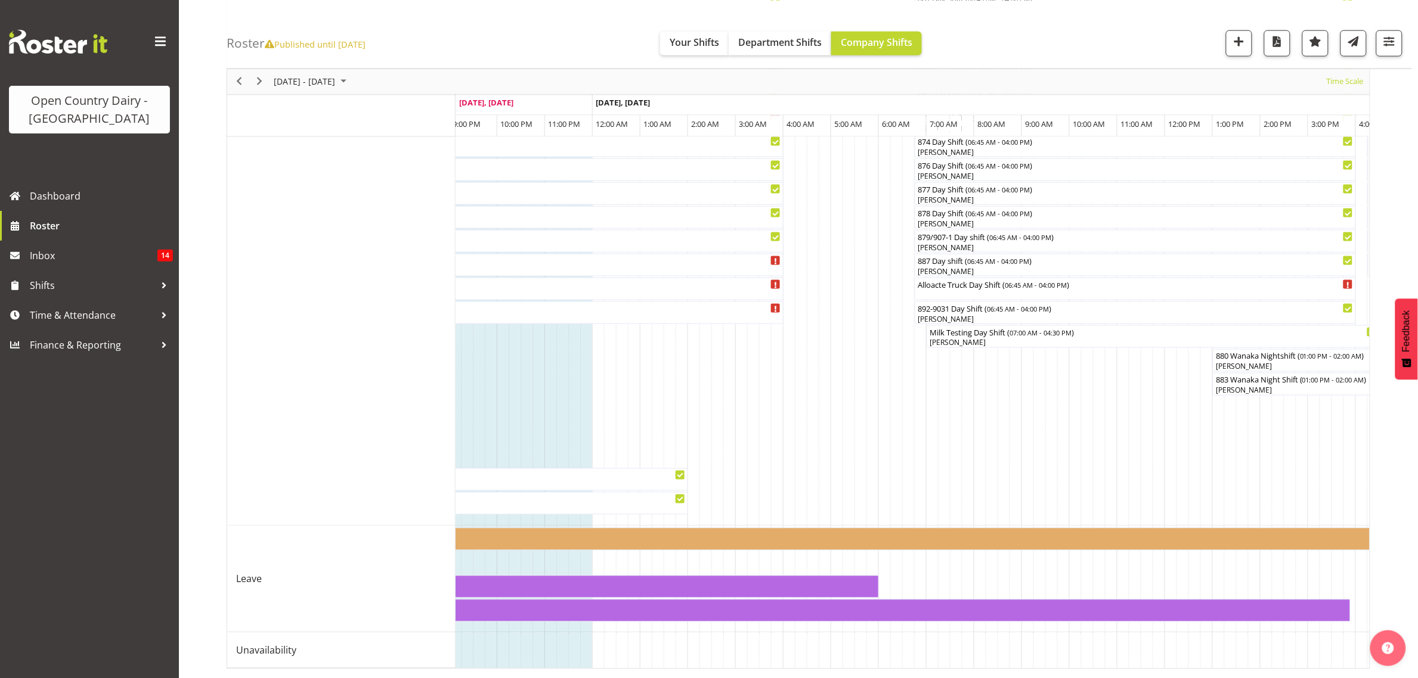
drag, startPoint x: 1121, startPoint y: 656, endPoint x: 1179, endPoint y: 661, distance: 58.0
click at [1179, 661] on div "880 Wanaka Nightshift ( 01:00 PM - 02:00 AM ) [PERSON_NAME] 883 Wanaka Night Sh…" at bounding box center [912, 127] width 914 height 1083
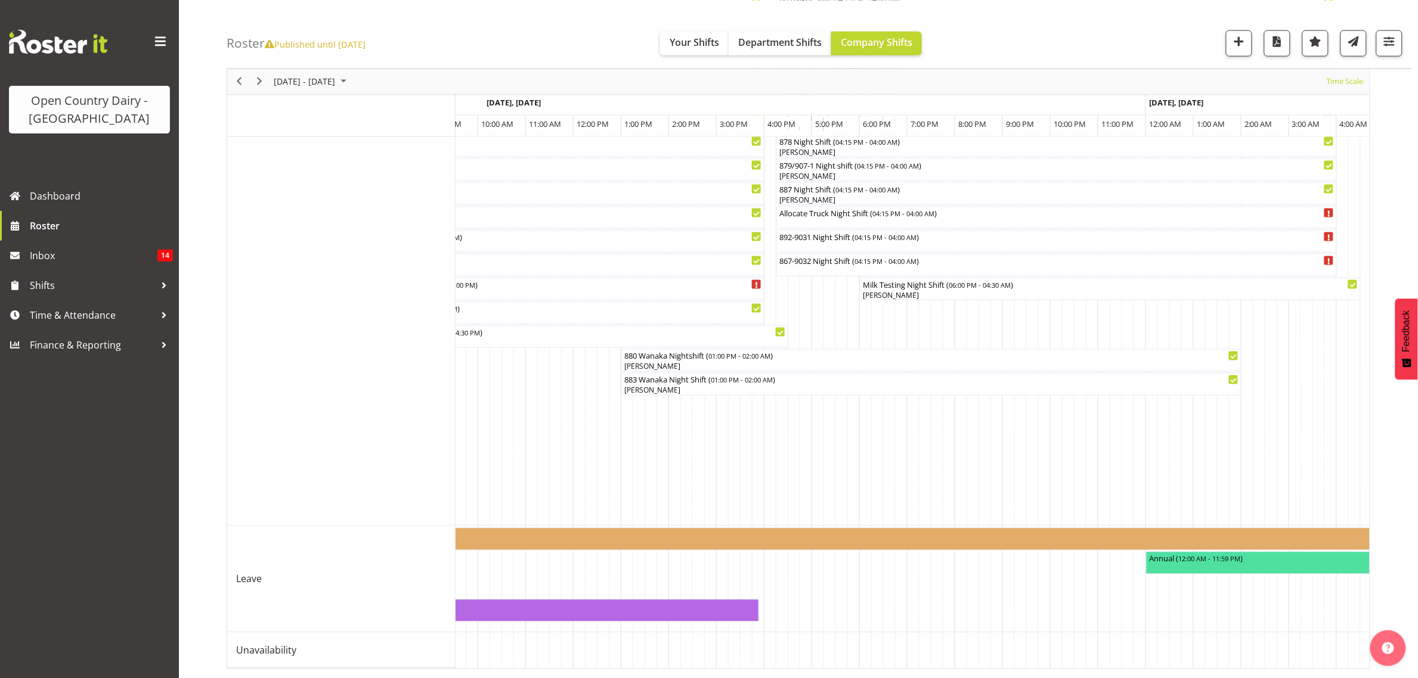
scroll to position [0, 6205]
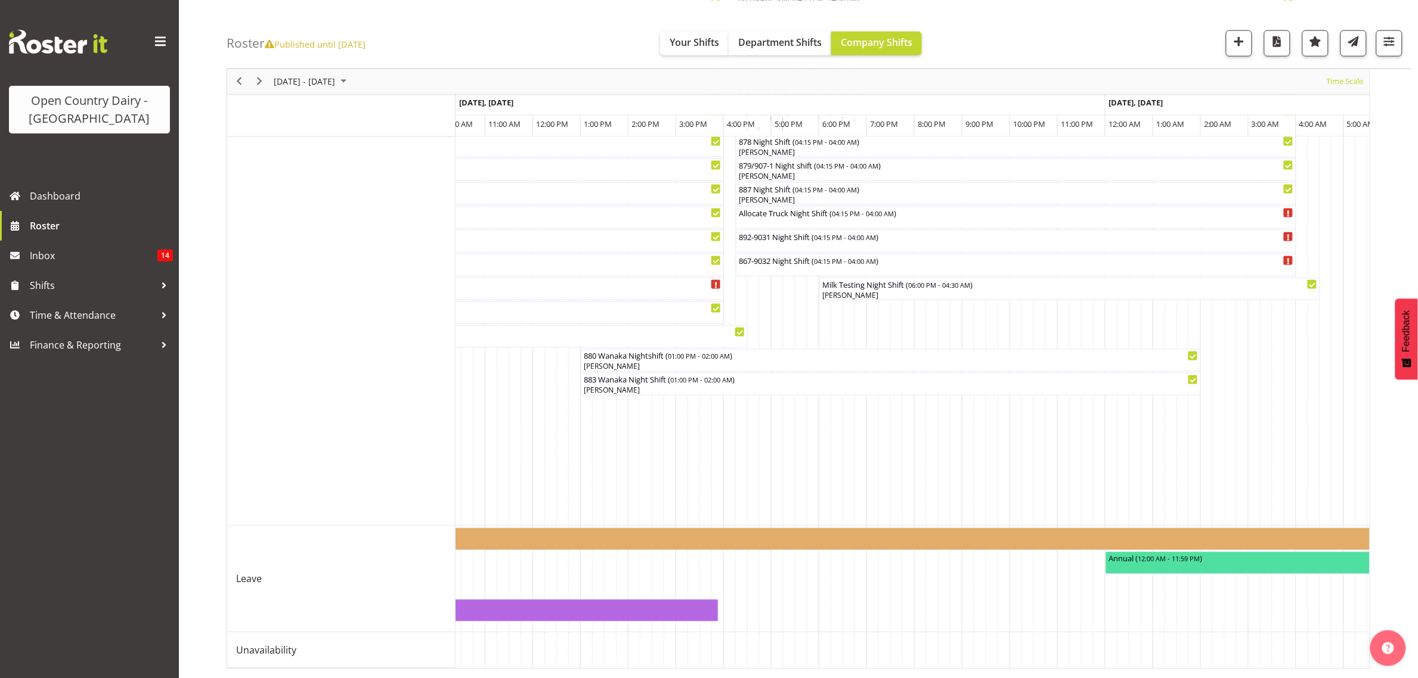
drag, startPoint x: 845, startPoint y: 401, endPoint x: 853, endPoint y: 407, distance: 9.8
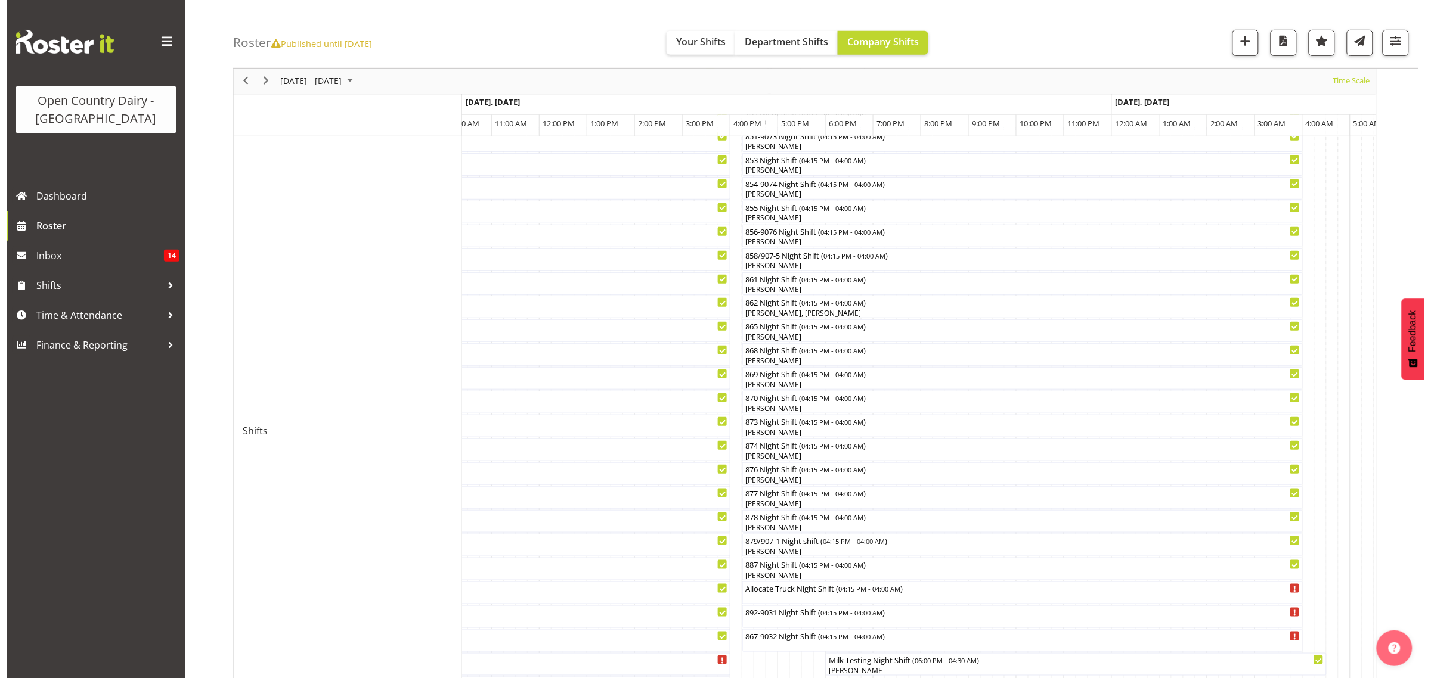
scroll to position [227, 0]
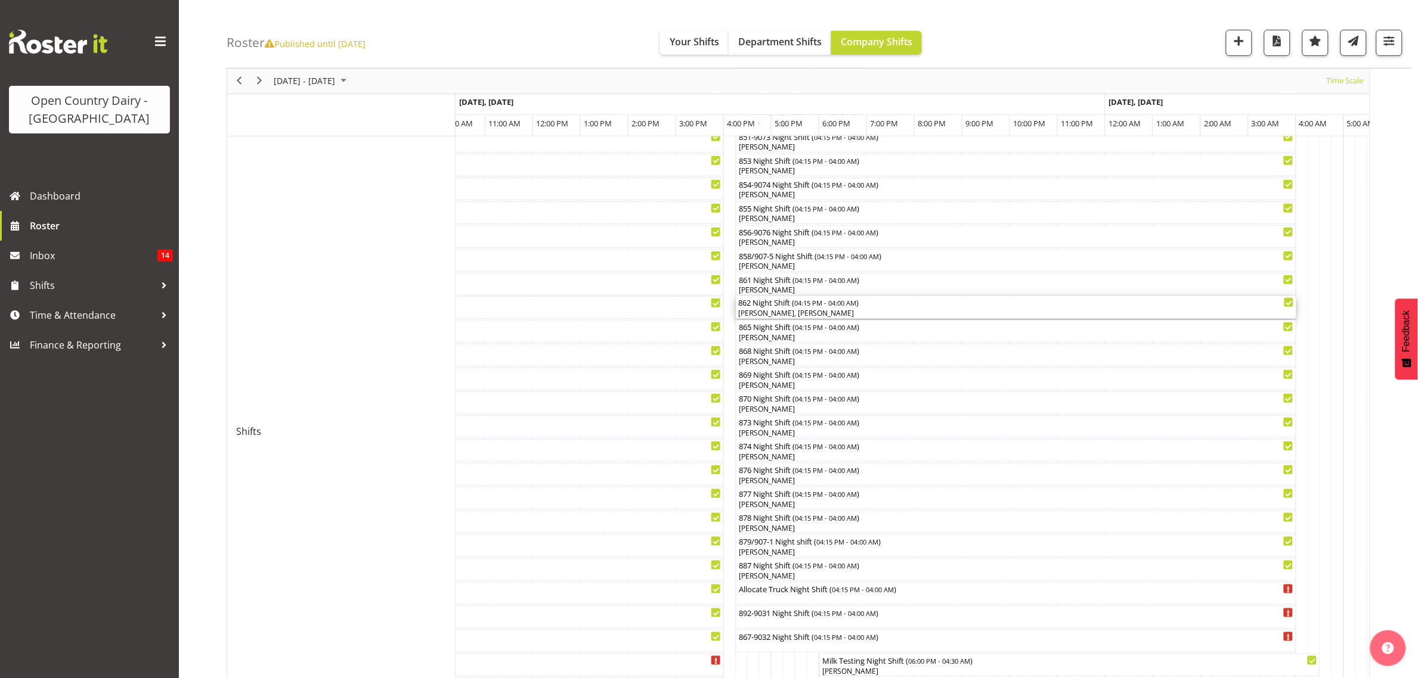
click at [773, 310] on div "[PERSON_NAME], [PERSON_NAME]" at bounding box center [1016, 313] width 556 height 11
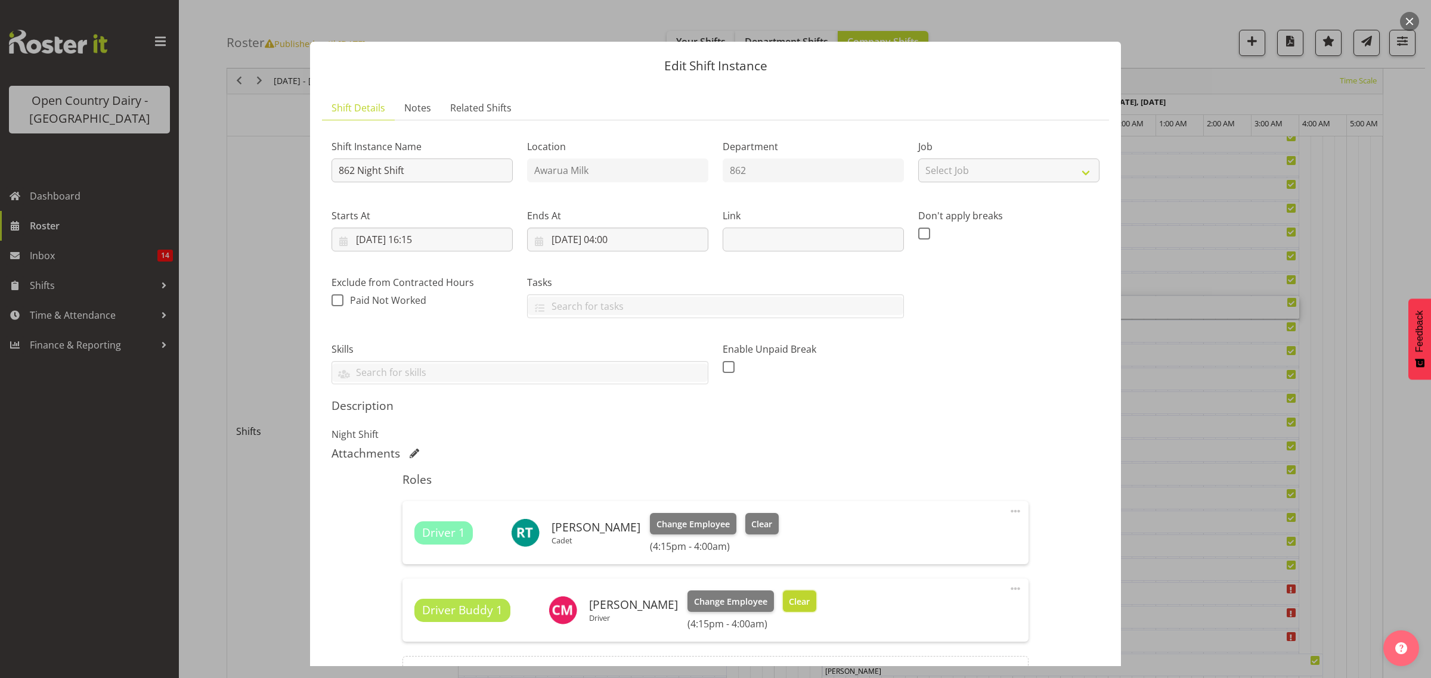
click at [806, 610] on button "Clear" at bounding box center [800, 601] width 34 height 21
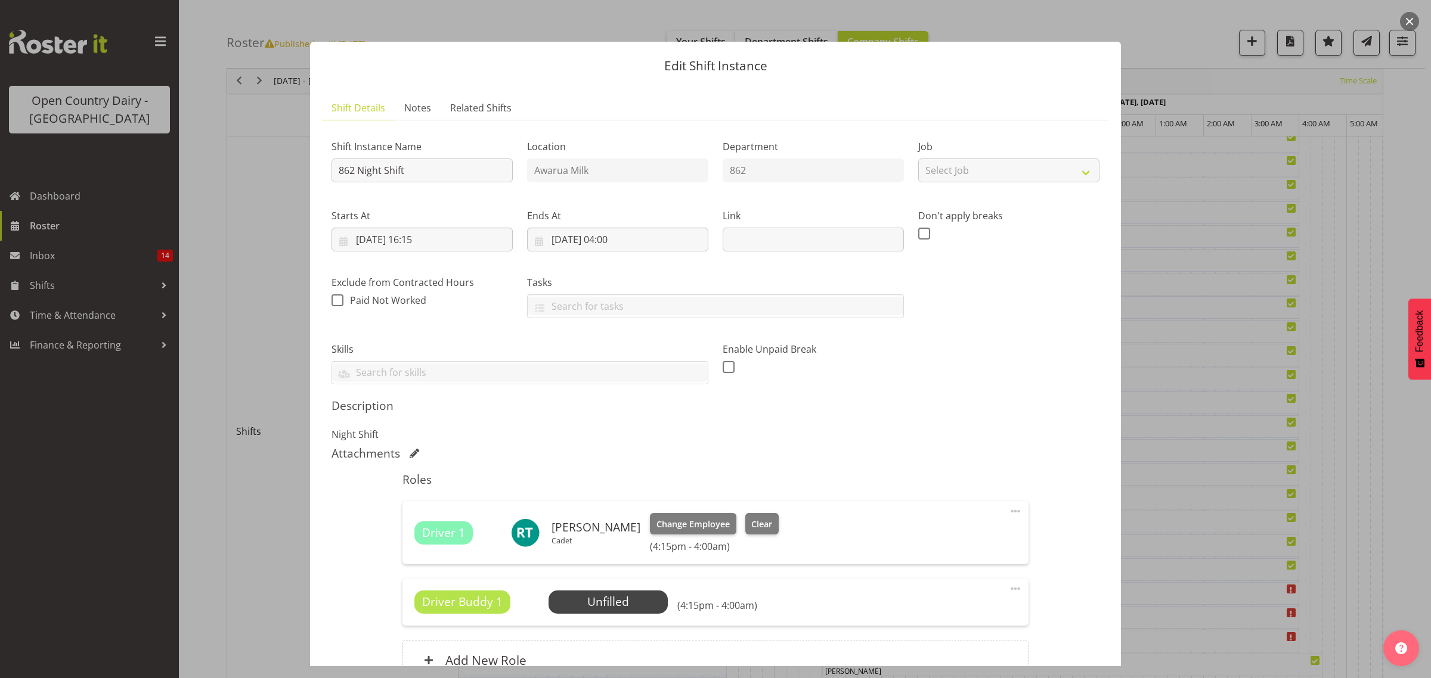
click at [1008, 591] on span at bounding box center [1015, 589] width 14 height 14
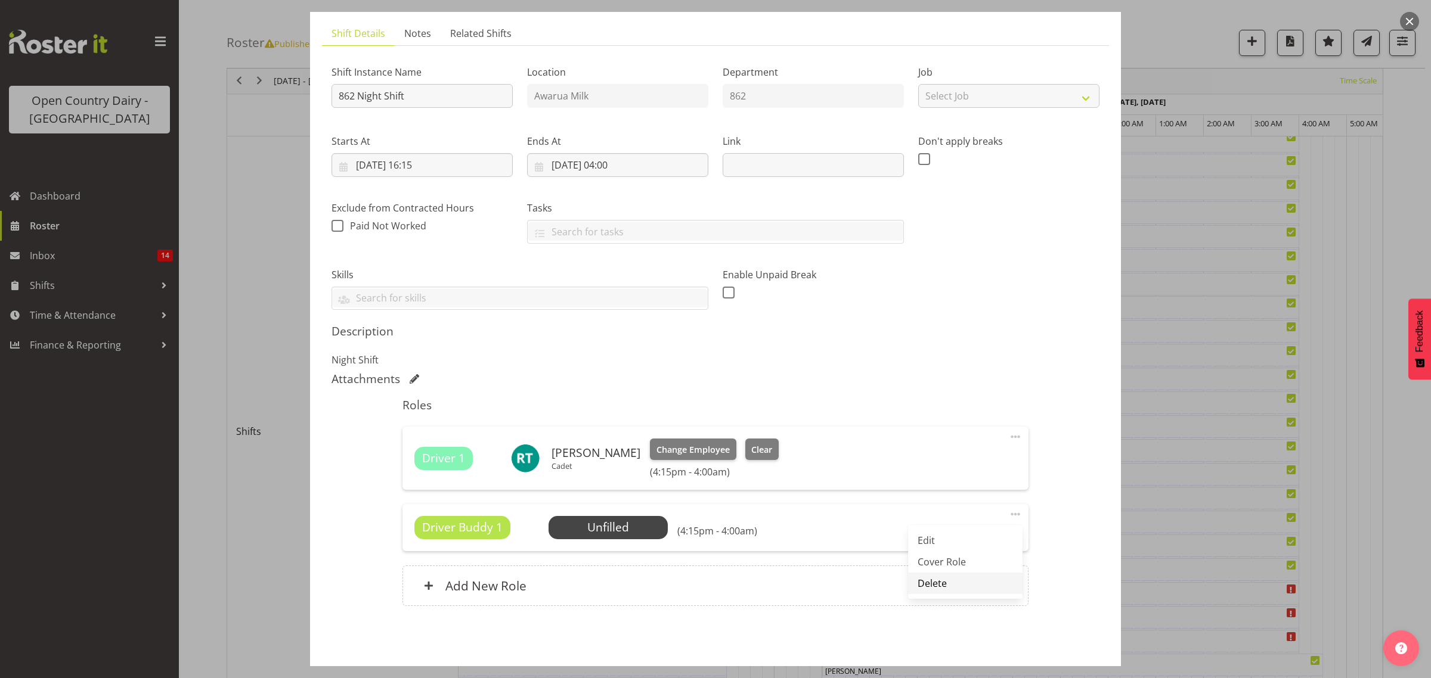
click at [912, 588] on link "Delete" at bounding box center [965, 583] width 114 height 21
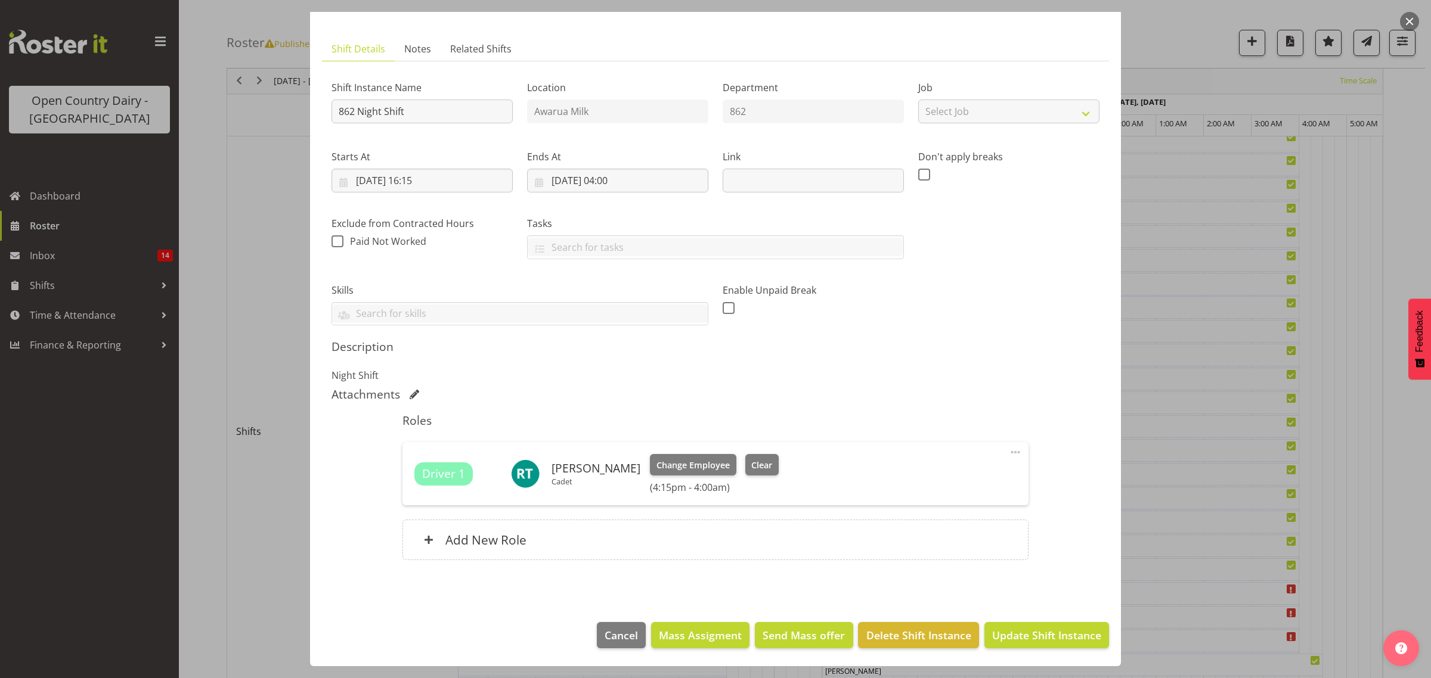
scroll to position [60, 0]
click at [695, 463] on span "Change Employee" at bounding box center [692, 465] width 73 height 13
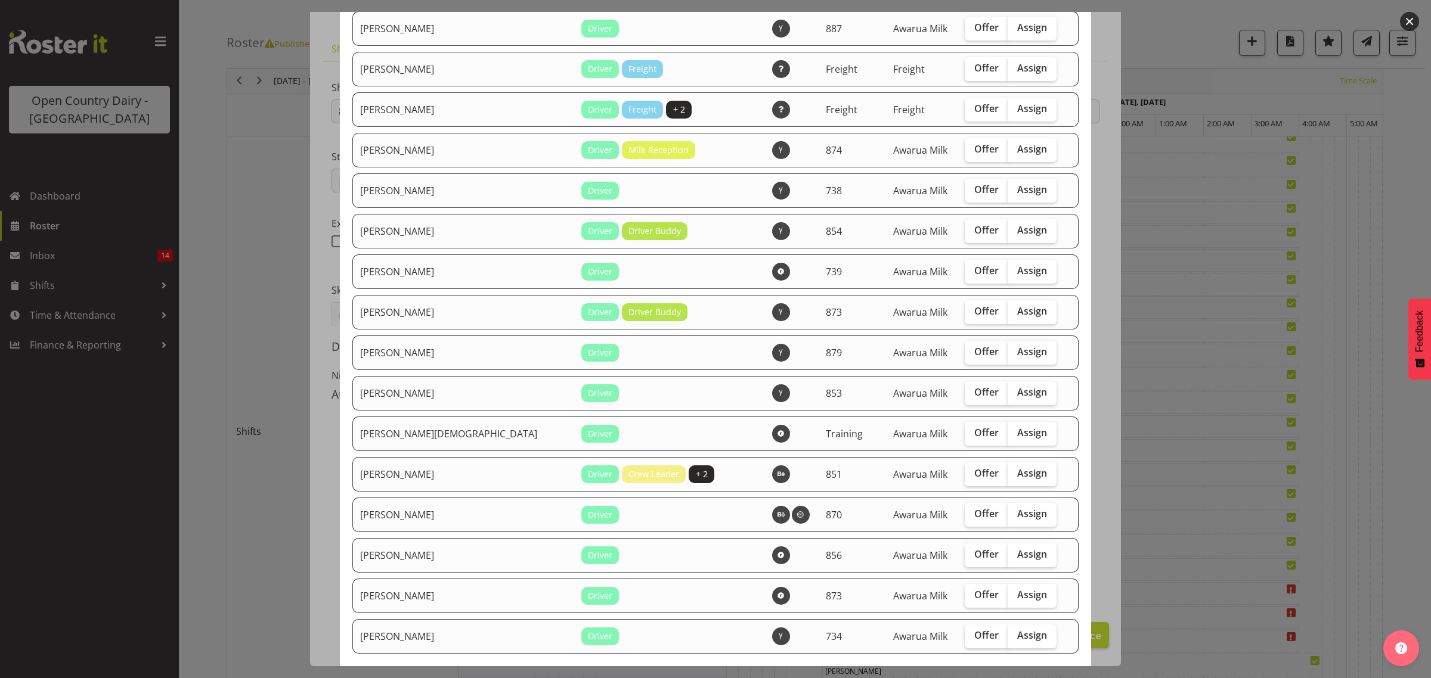
scroll to position [1714, 0]
click at [1017, 434] on span "Assign" at bounding box center [1032, 432] width 30 height 12
click at [1011, 434] on input "Assign" at bounding box center [1012, 432] width 8 height 8
checkbox input "true"
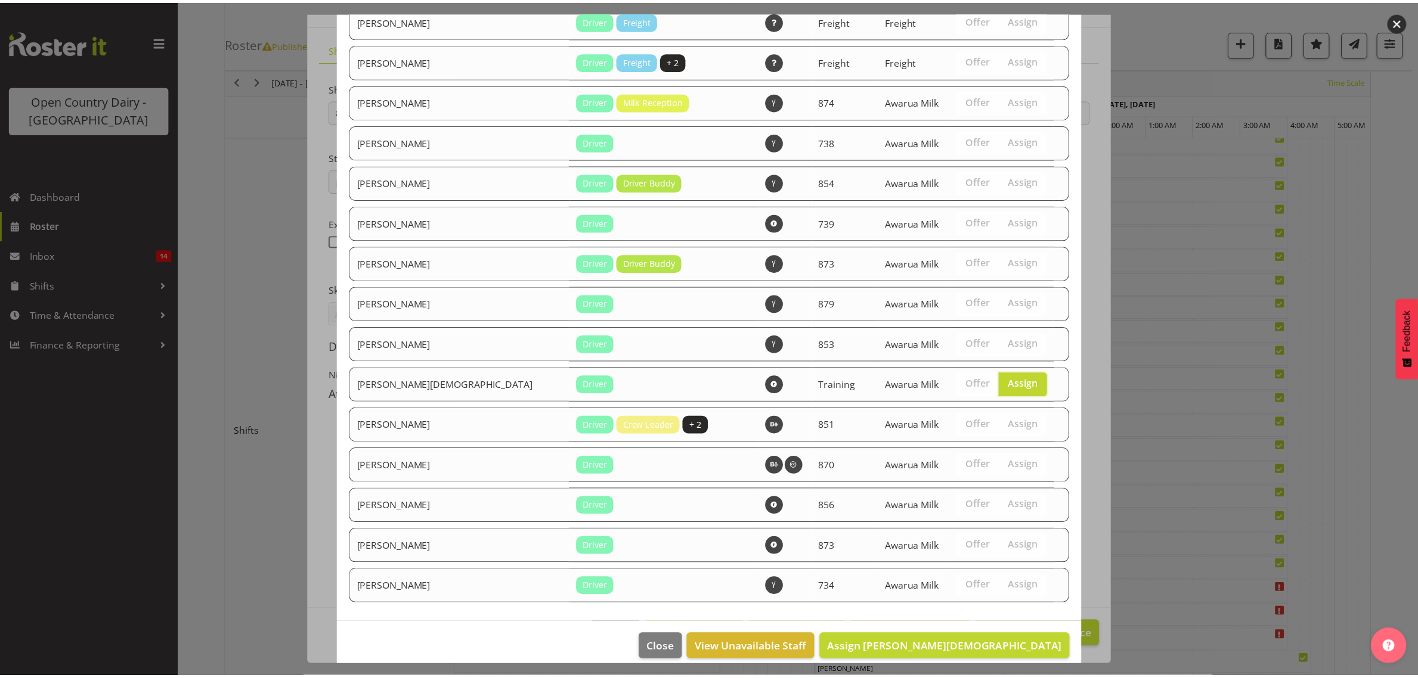
scroll to position [1780, 0]
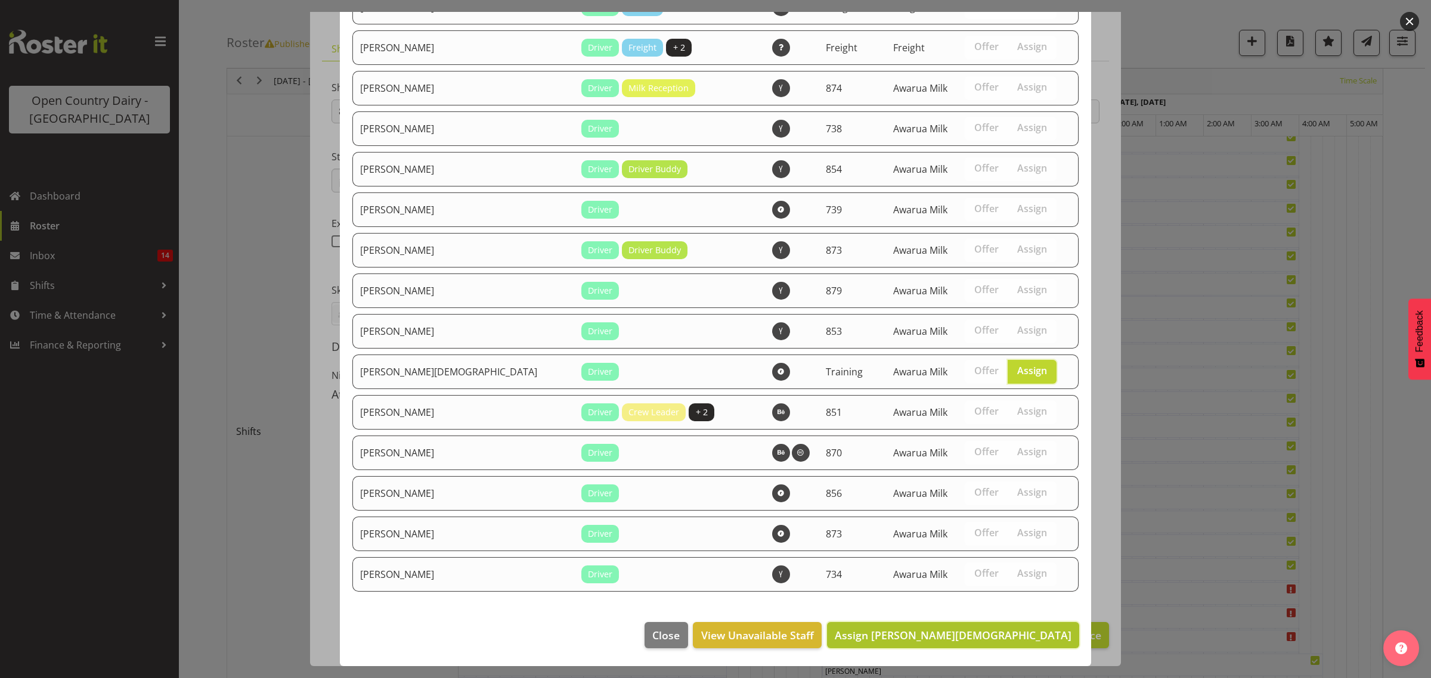
click at [1033, 641] on span "Assign [PERSON_NAME][DEMOGRAPHIC_DATA]" at bounding box center [953, 635] width 237 height 14
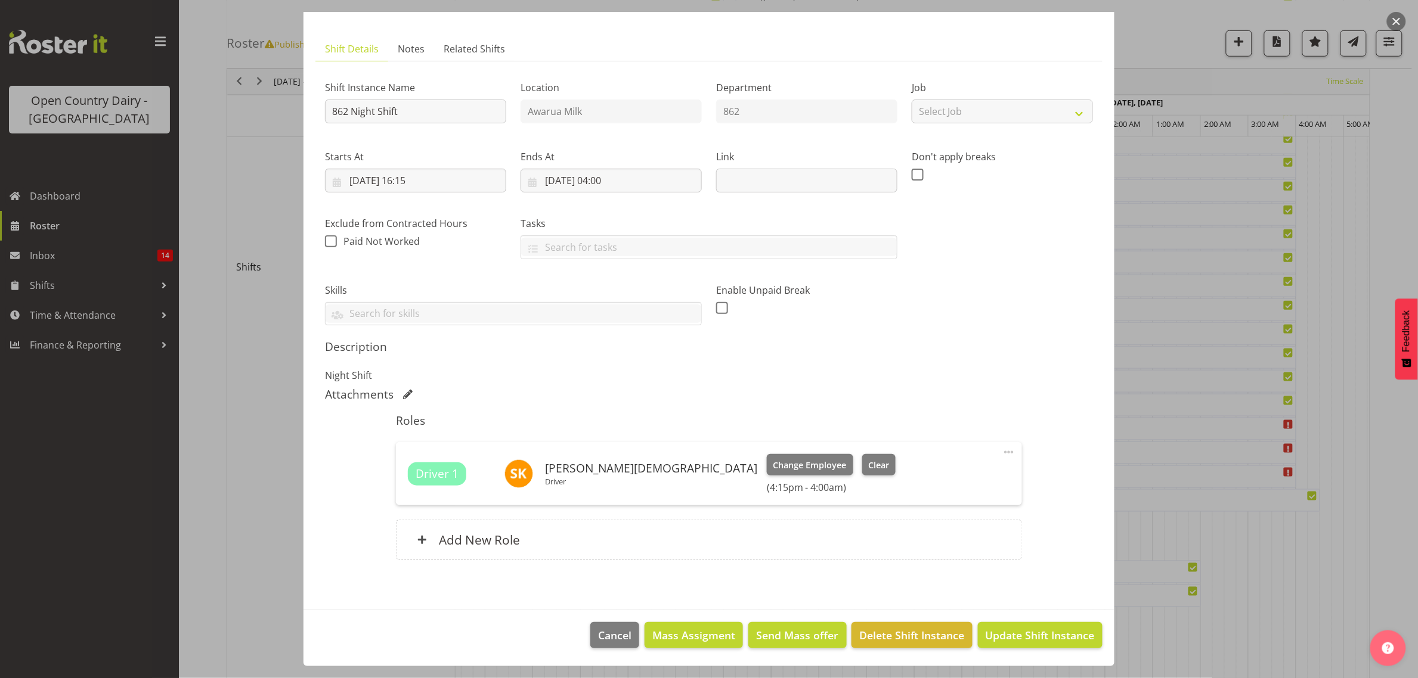
scroll to position [451, 0]
click at [1038, 633] on span "Update Shift Instance" at bounding box center [1039, 636] width 109 height 16
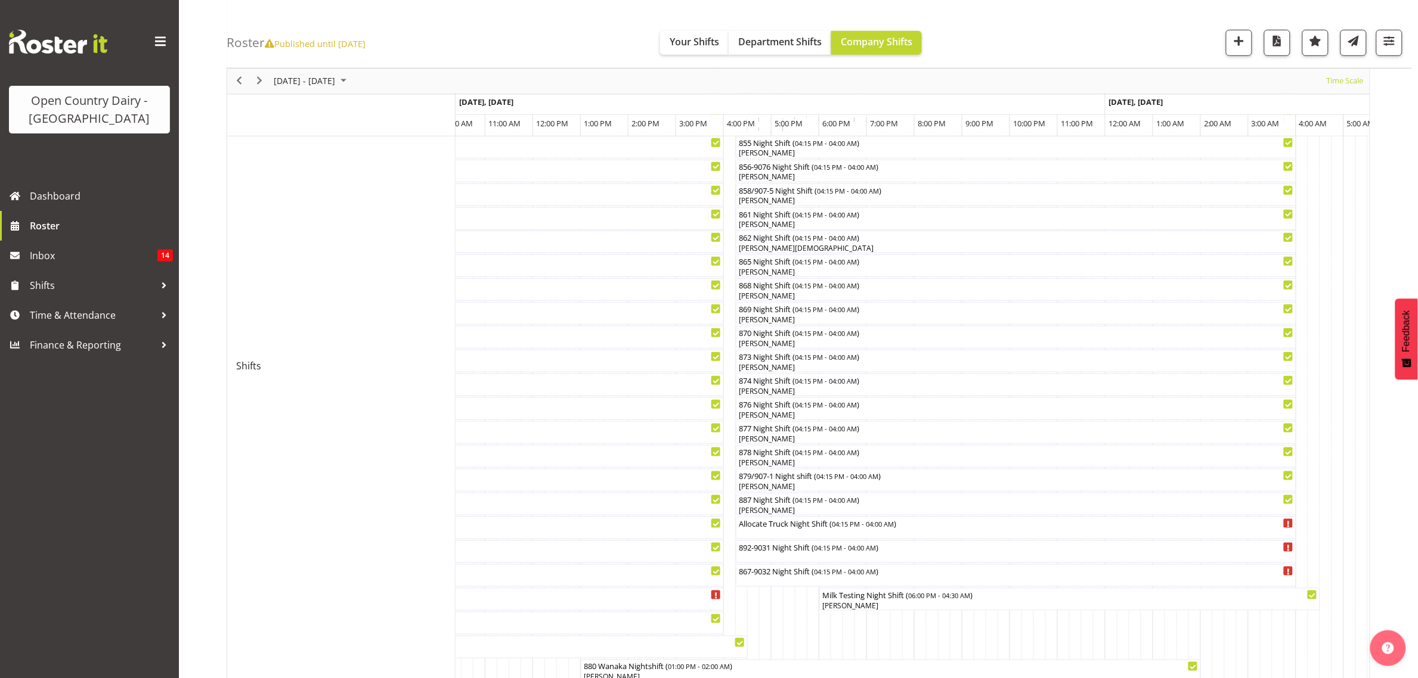
scroll to position [373, 0]
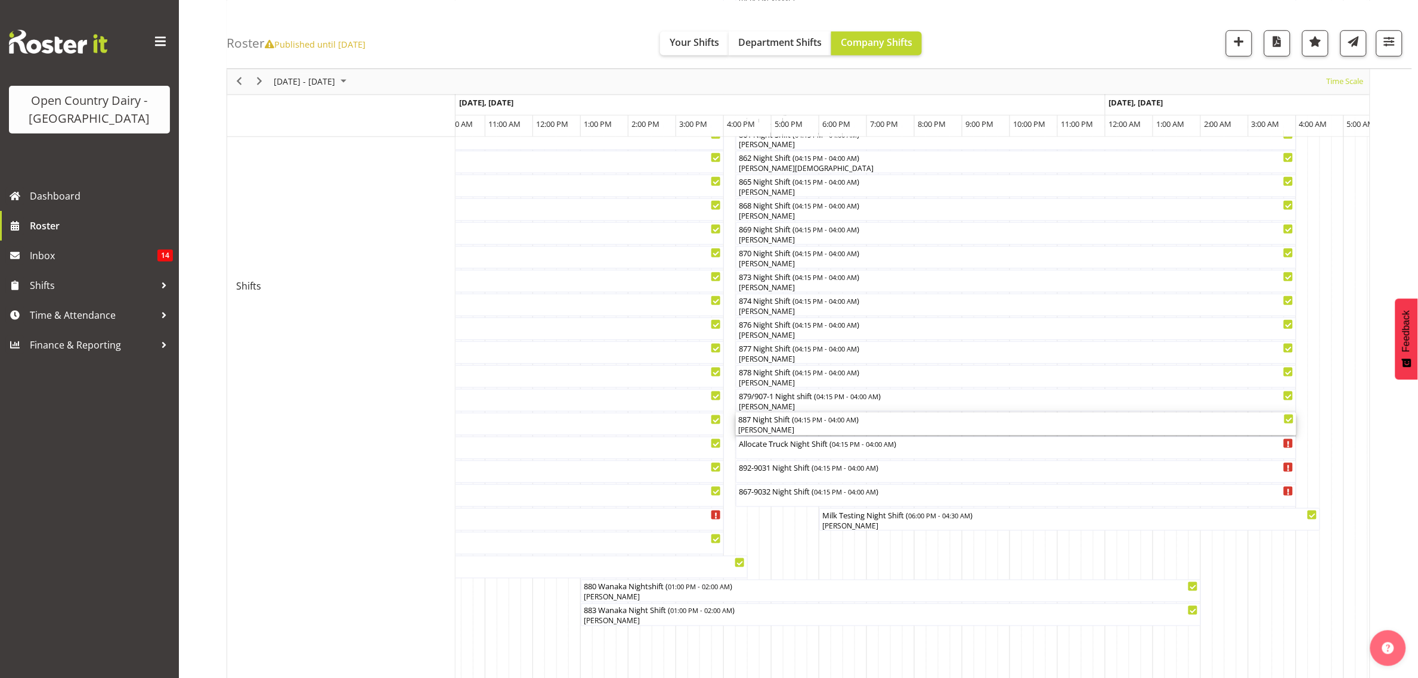
click at [758, 425] on div "[PERSON_NAME]" at bounding box center [1016, 430] width 556 height 11
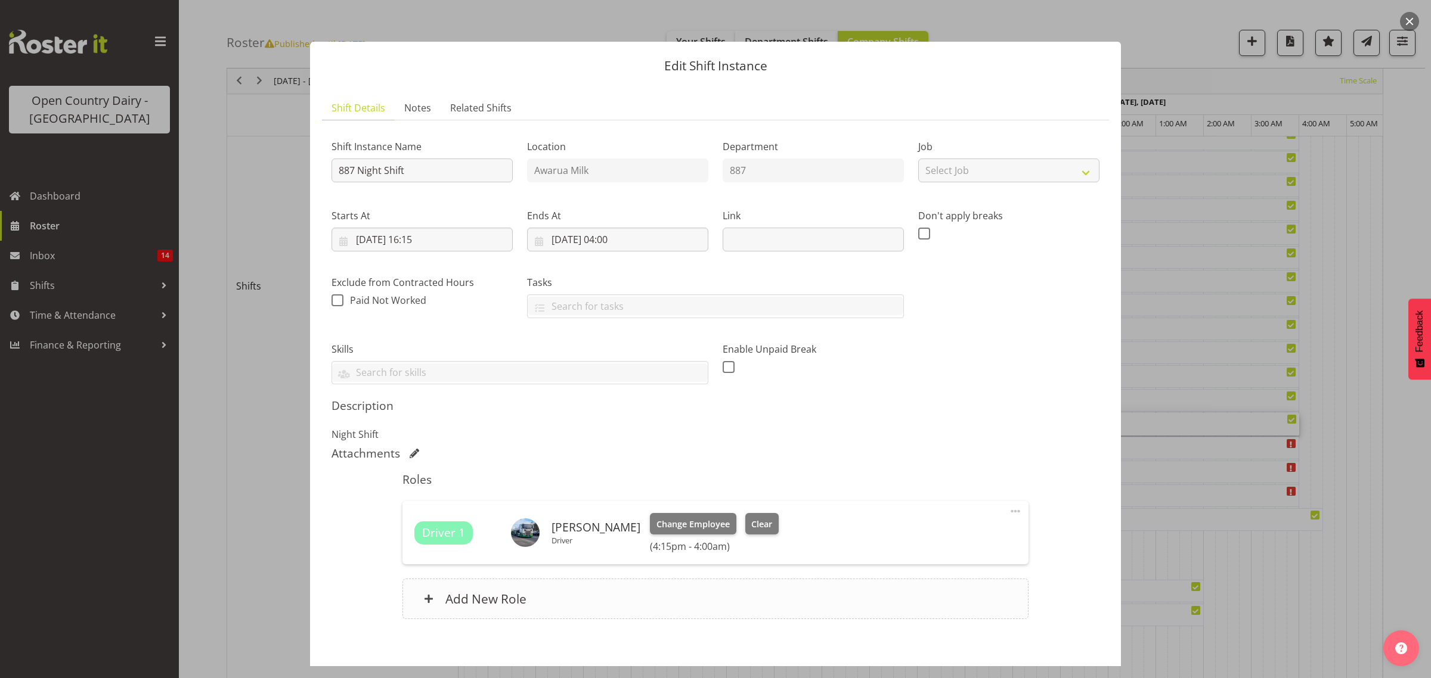
click at [492, 600] on h6 "Add New Role" at bounding box center [485, 599] width 81 height 16
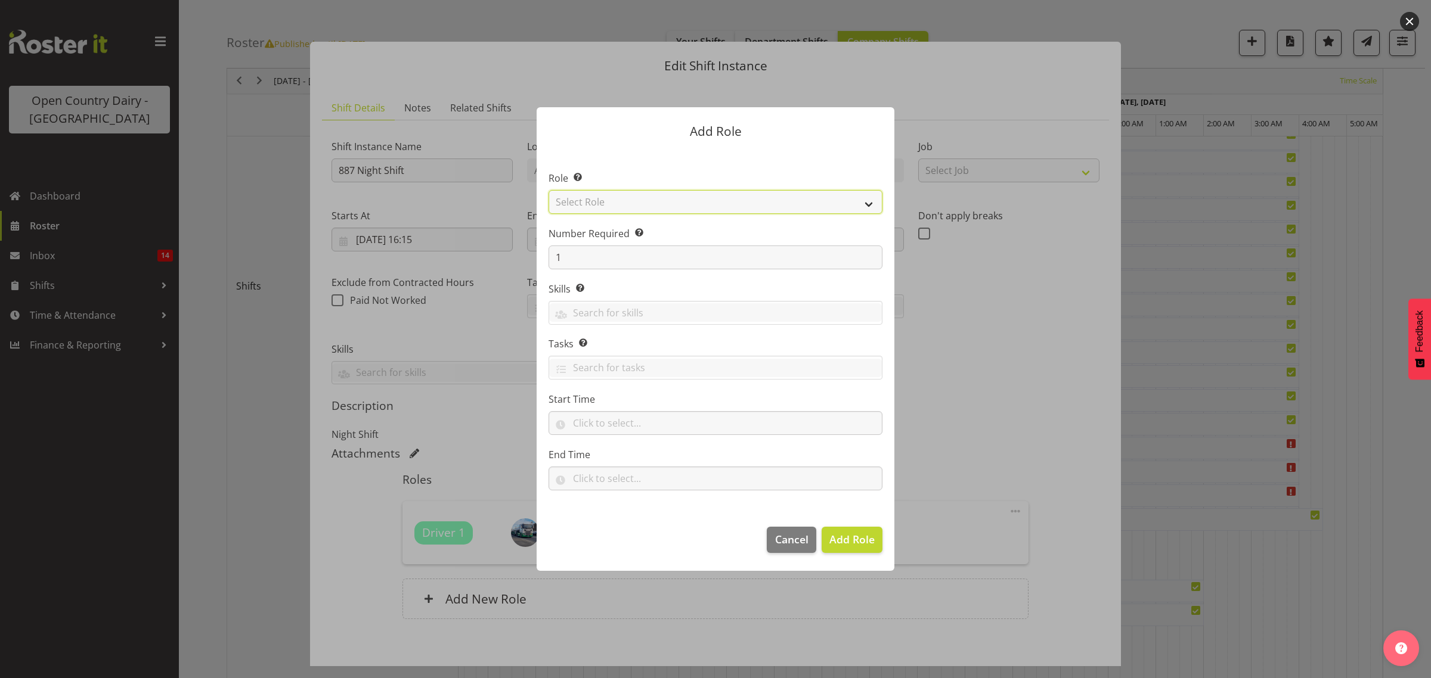
click at [605, 206] on select "Select Role Crew Leader Driver Driver Assessor Dayshift Driver Assessor Nightsh…" at bounding box center [715, 202] width 334 height 24
select select "1154"
click at [548, 190] on select "Select Role Crew Leader Driver Driver Assessor Dayshift Driver Assessor Nightsh…" at bounding box center [715, 202] width 334 height 24
click at [841, 538] on span "Add Role" at bounding box center [851, 539] width 45 height 14
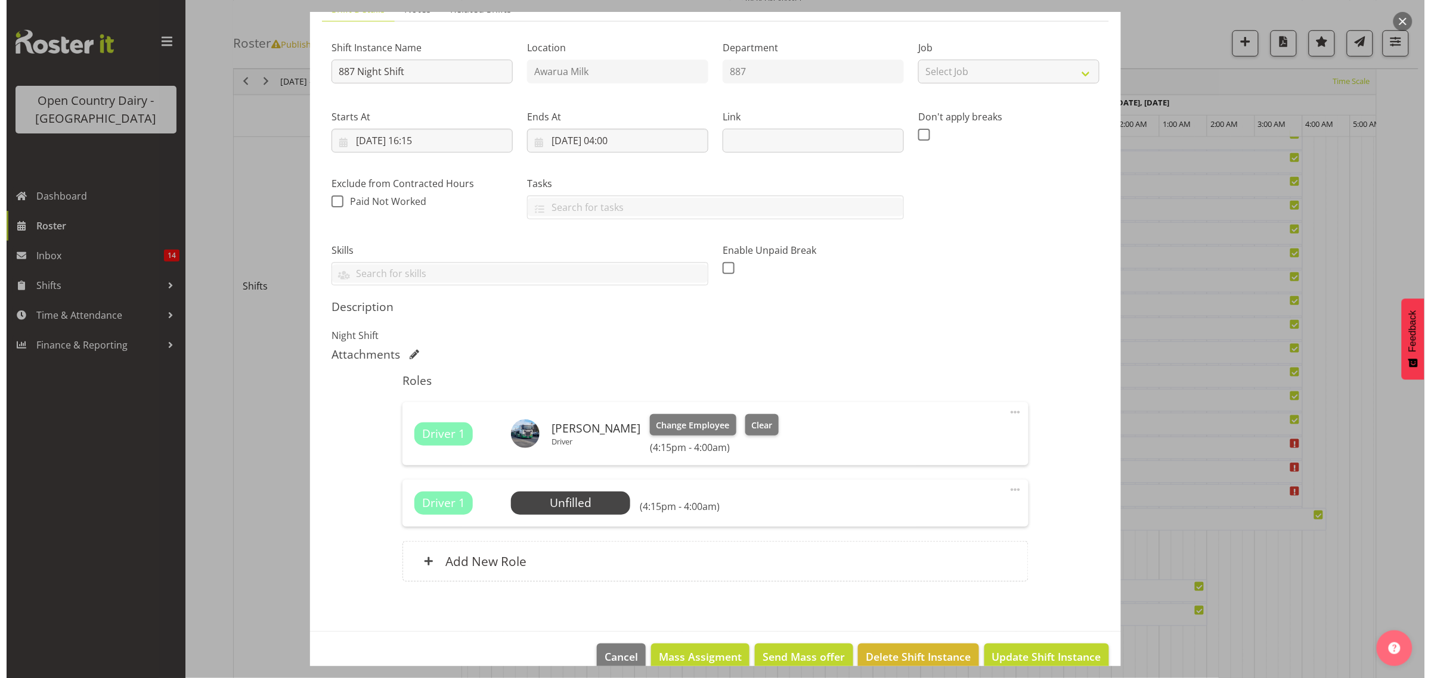
scroll to position [120, 0]
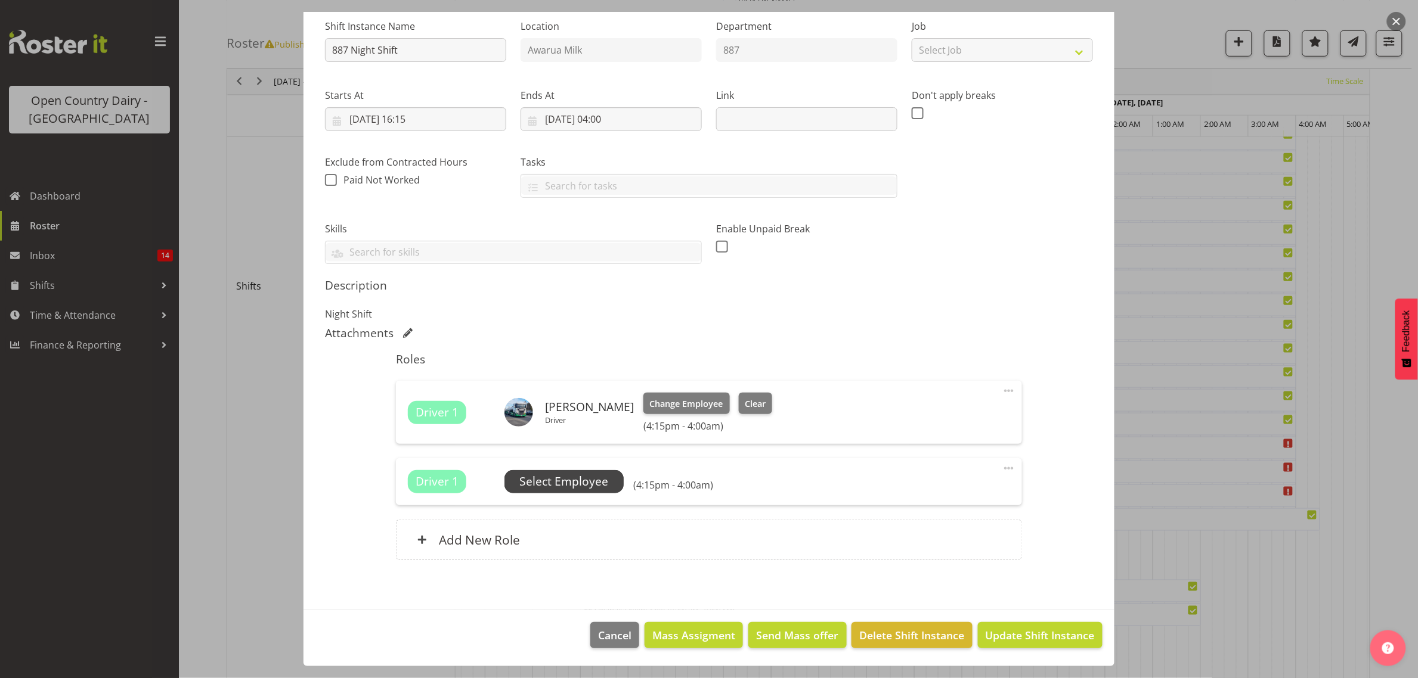
click at [578, 484] on span "Select Employee" at bounding box center [563, 481] width 89 height 17
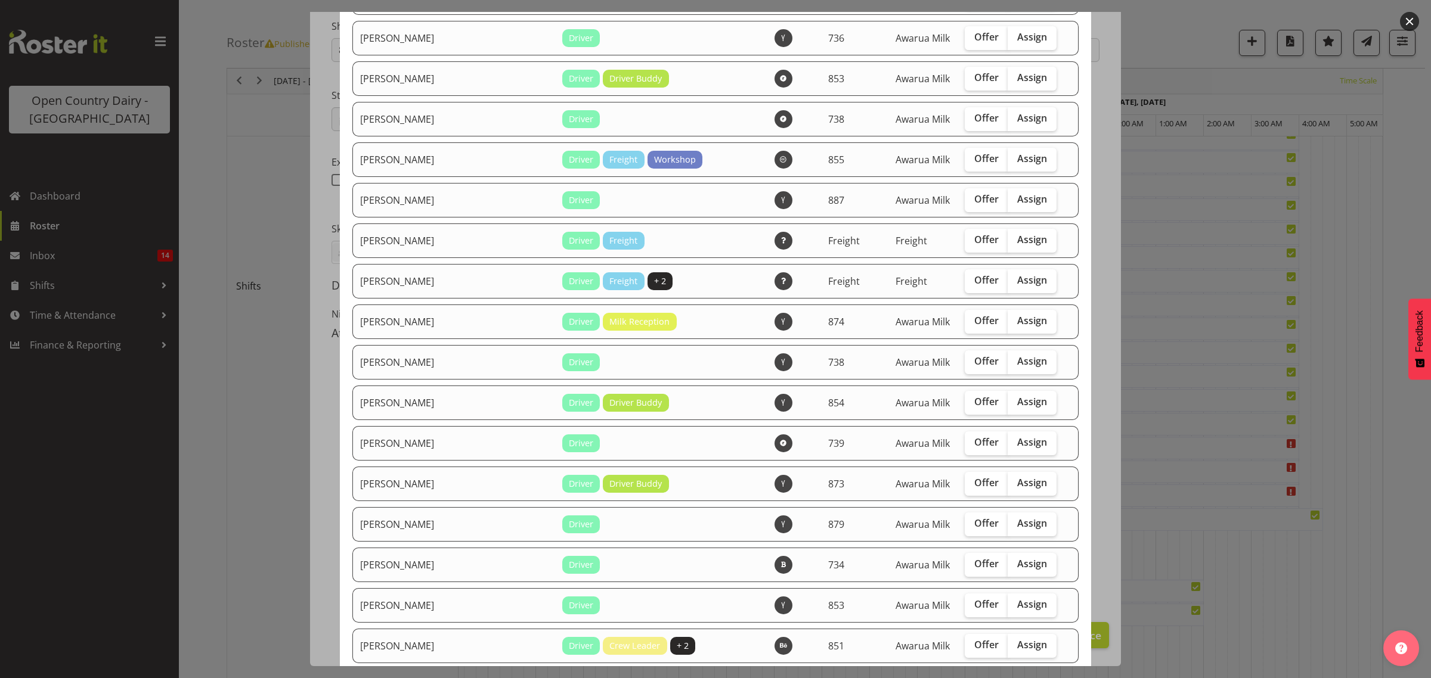
scroll to position [1565, 0]
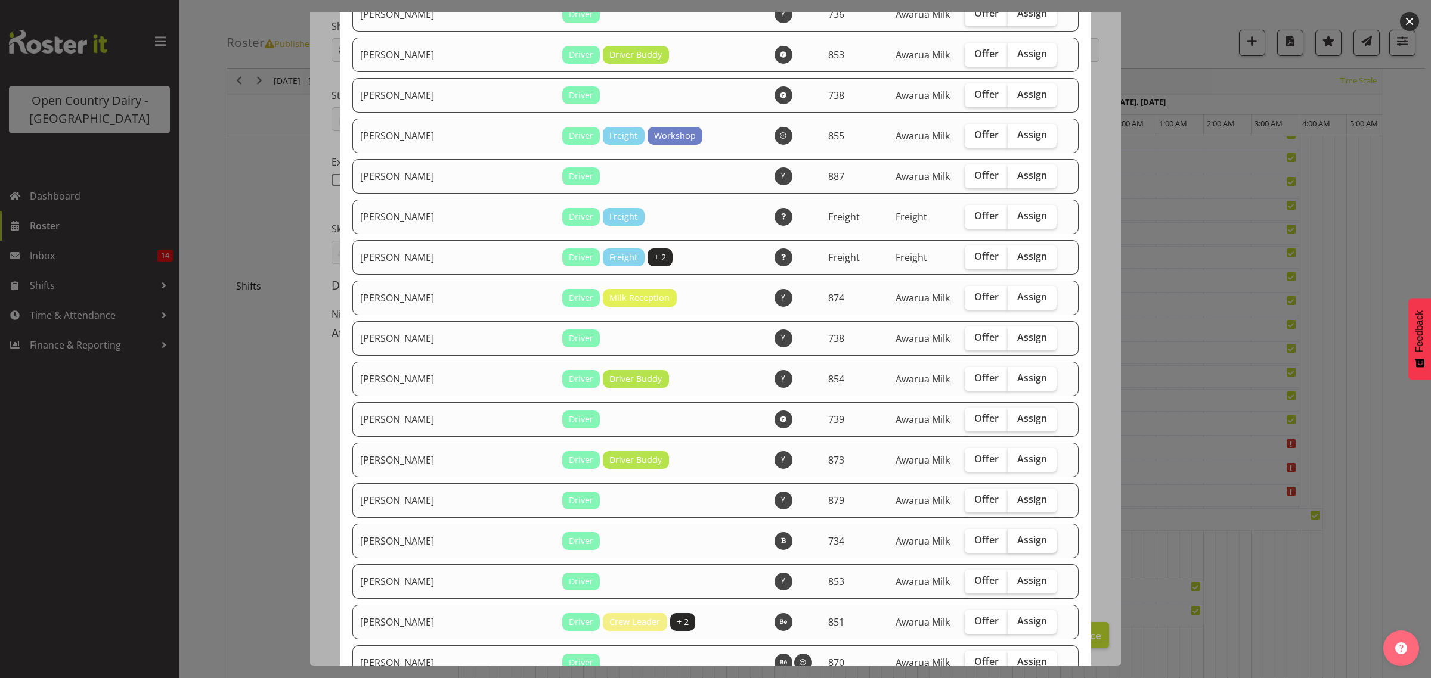
click at [1017, 546] on span "Assign" at bounding box center [1032, 540] width 30 height 12
click at [1015, 544] on input "Assign" at bounding box center [1012, 541] width 8 height 8
checkbox input "true"
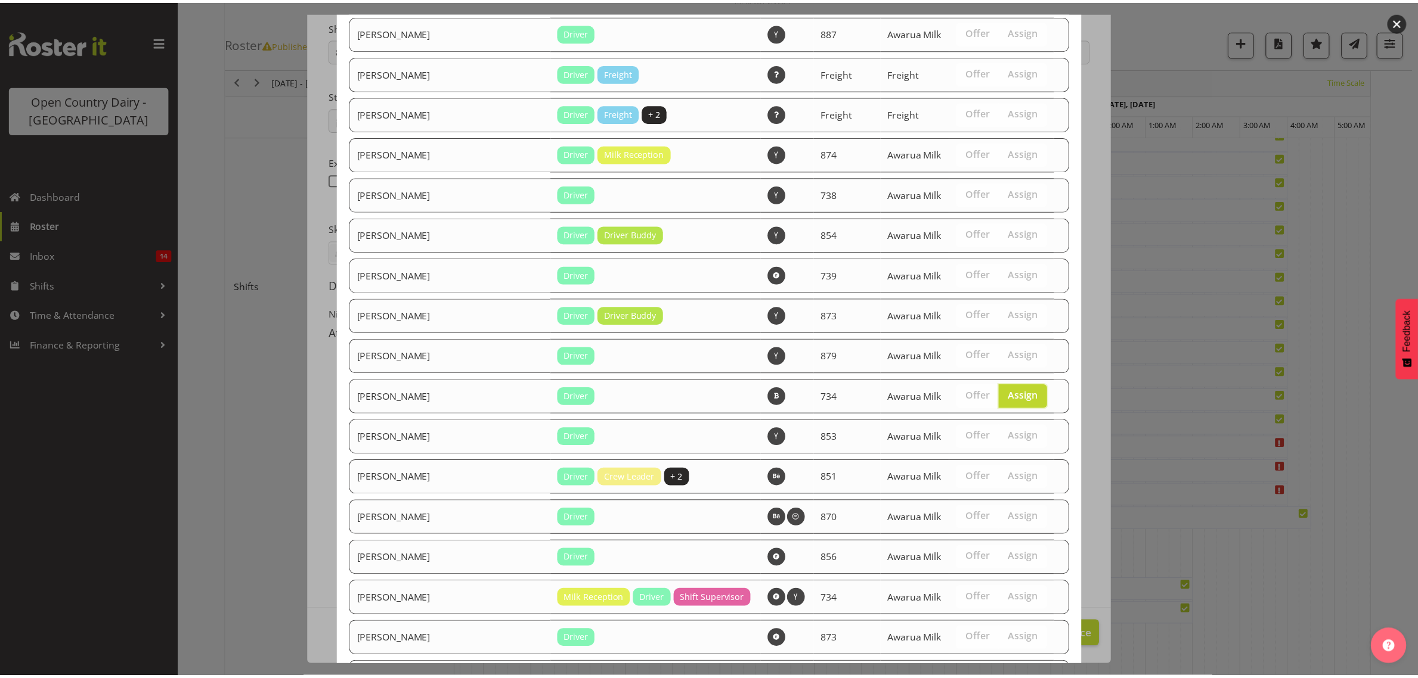
scroll to position [1821, 0]
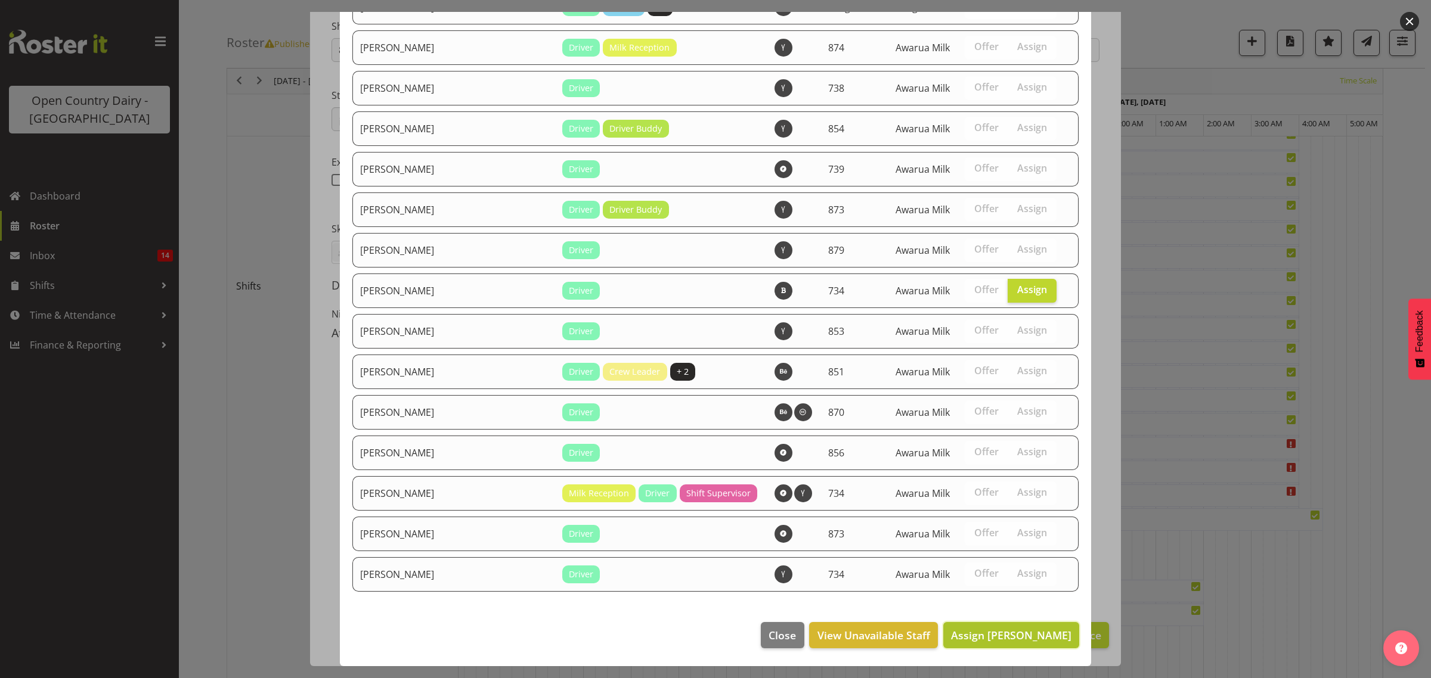
click at [1025, 643] on span "Assign [PERSON_NAME]" at bounding box center [1011, 636] width 120 height 16
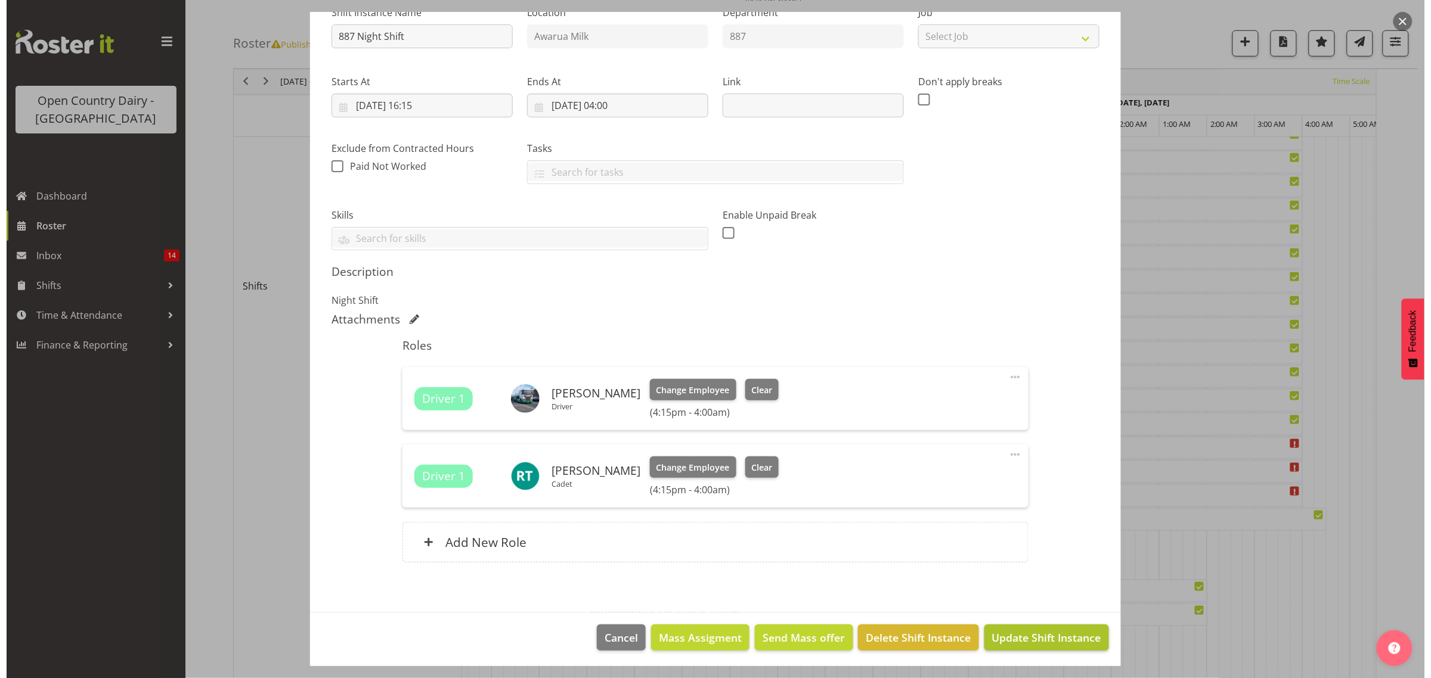
scroll to position [137, 0]
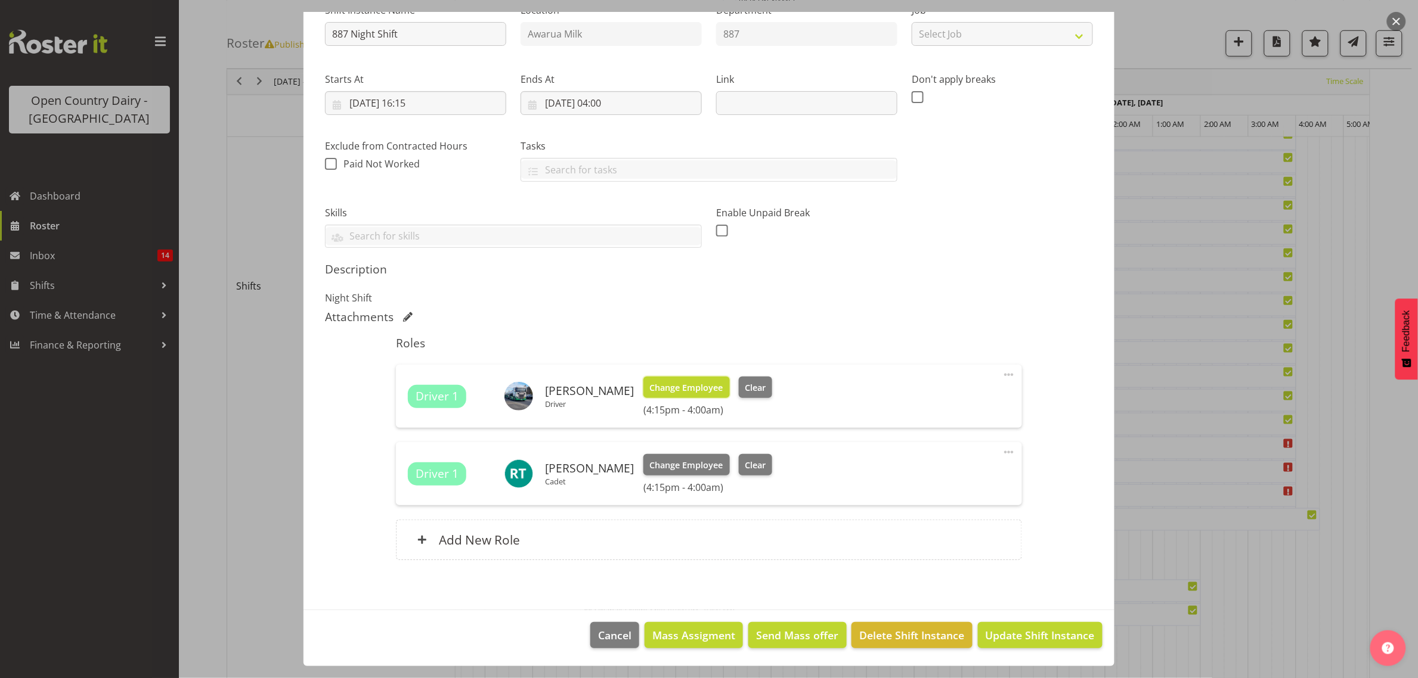
click at [674, 394] on span "Change Employee" at bounding box center [686, 388] width 73 height 13
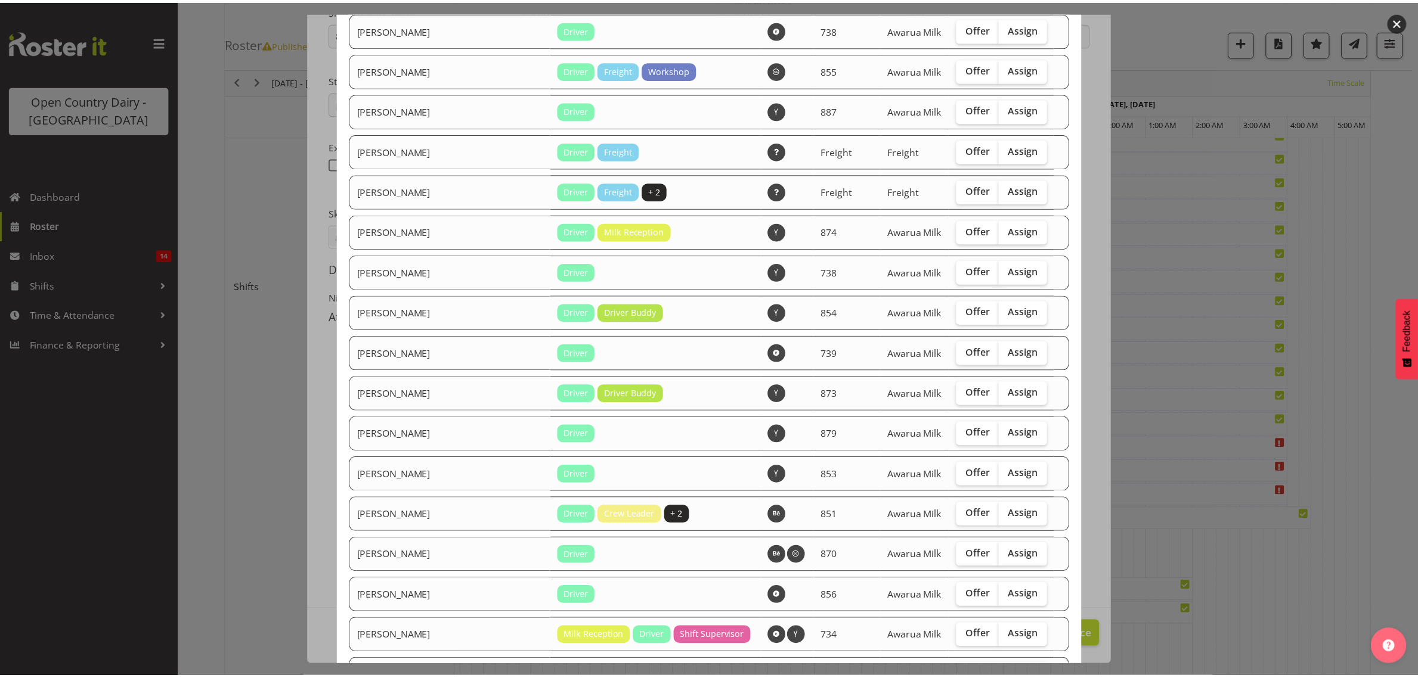
scroll to position [1482, 0]
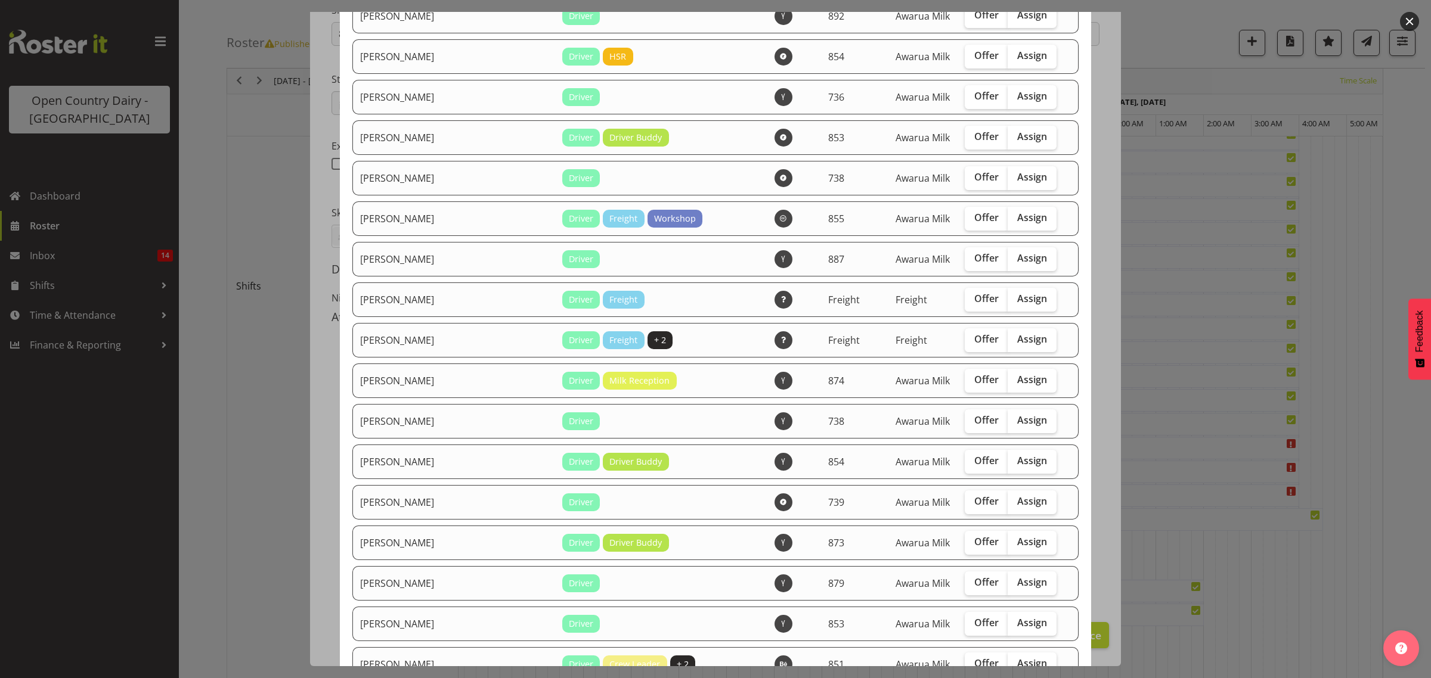
click at [1227, 419] on div at bounding box center [715, 339] width 1431 height 678
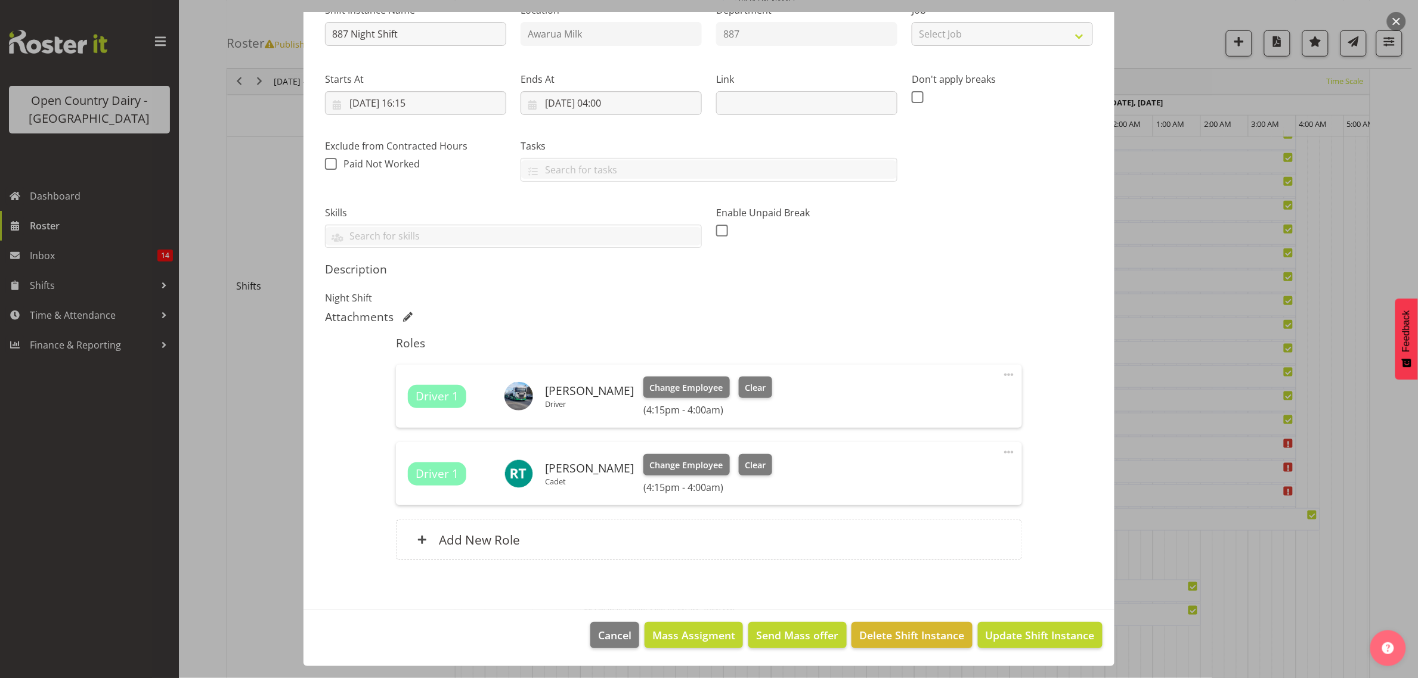
click at [427, 390] on span "Driver 1" at bounding box center [437, 396] width 43 height 17
click at [1002, 373] on span at bounding box center [1009, 375] width 14 height 14
click at [907, 398] on link "Edit" at bounding box center [958, 400] width 114 height 21
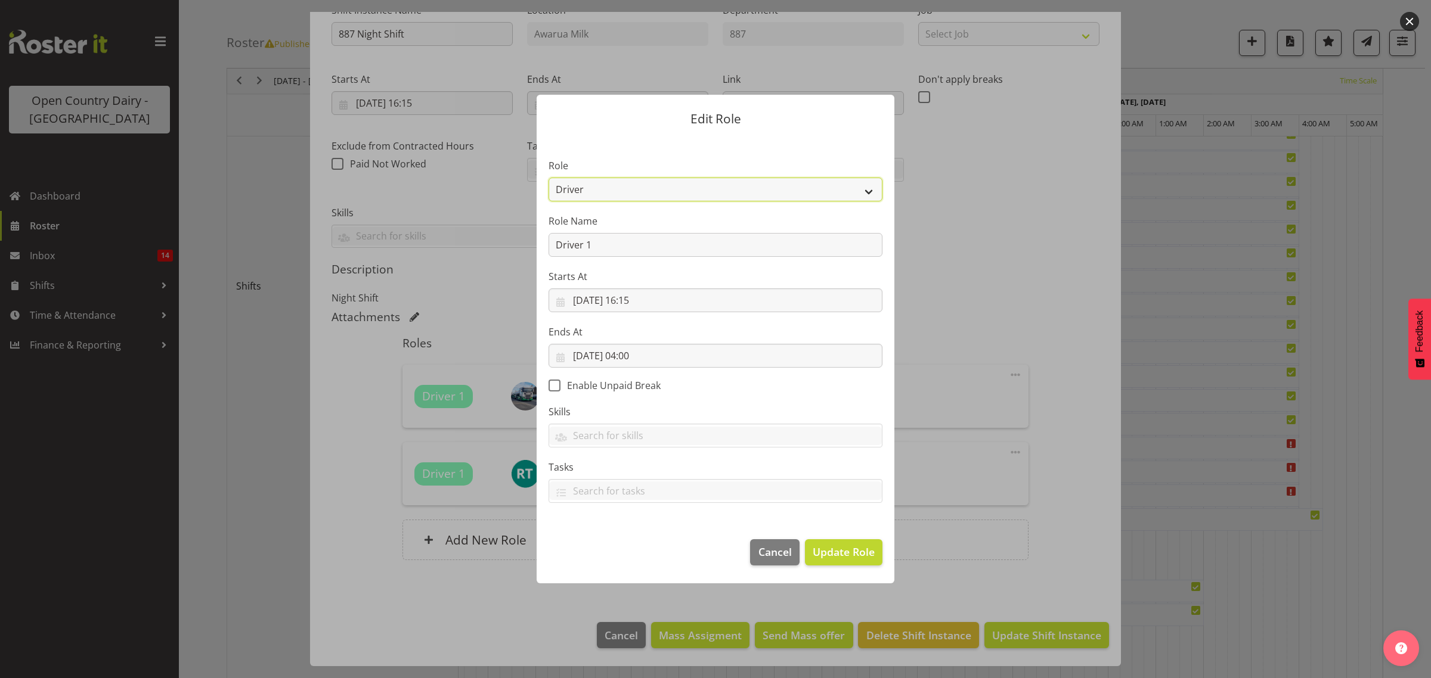
click at [601, 194] on select "Crew Leader Driver Driver Assessor Dayshift Driver Assessor Nightshift Driver B…" at bounding box center [715, 190] width 334 height 24
select select "1437"
click at [548, 178] on select "Crew Leader Driver Driver Assessor Dayshift Driver Assessor Nightshift Driver B…" at bounding box center [715, 190] width 334 height 24
click at [823, 565] on button "Update Role" at bounding box center [844, 553] width 78 height 26
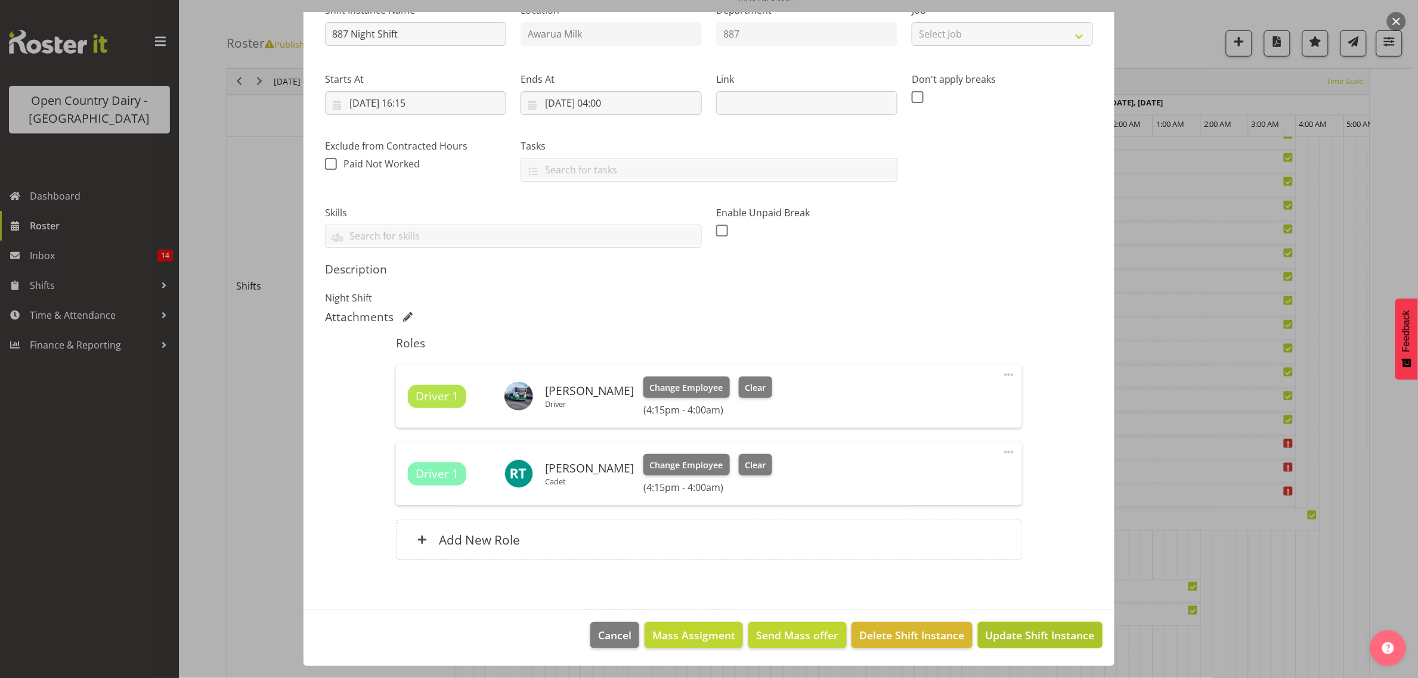
click at [1012, 644] on button "Update Shift Instance" at bounding box center [1040, 635] width 125 height 26
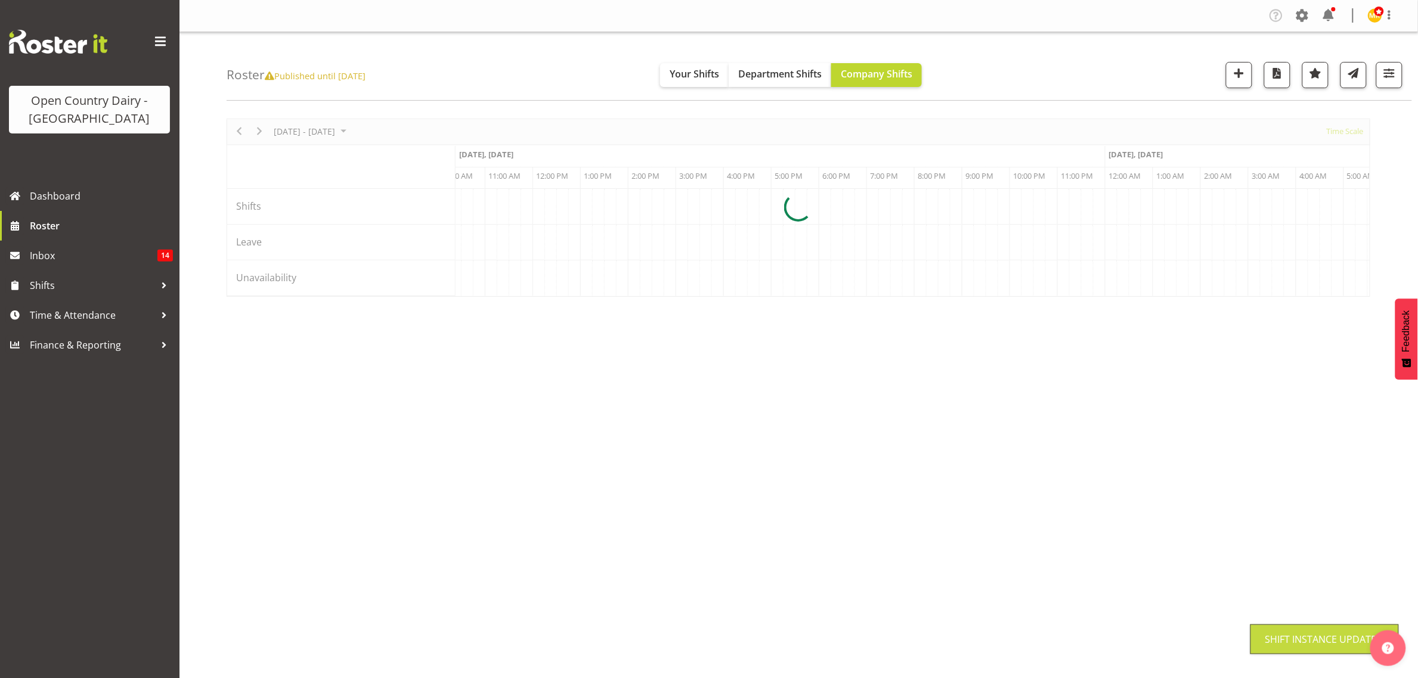
scroll to position [0, 0]
